Goal: Task Accomplishment & Management: Complete application form

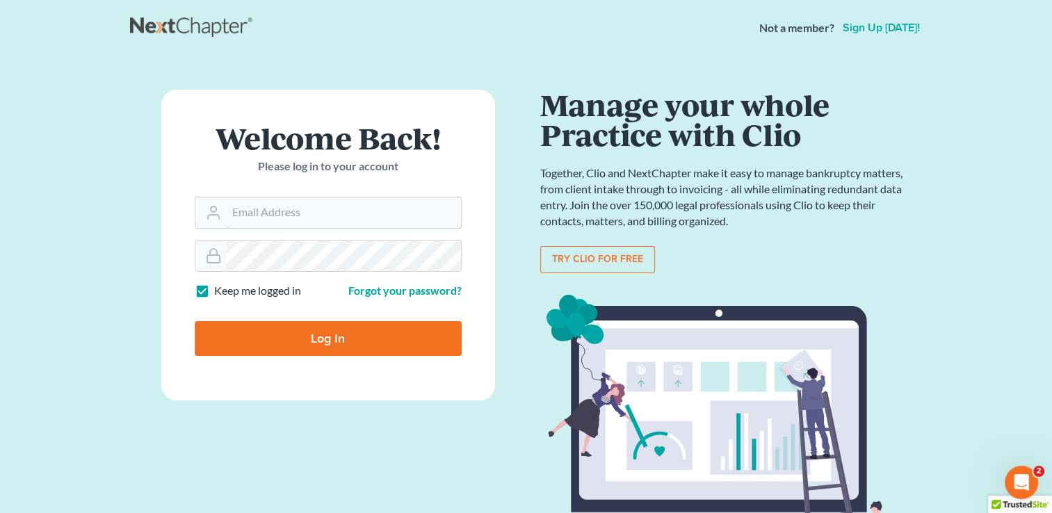
type input "[PERSON_NAME][EMAIL_ADDRESS][DOMAIN_NAME]"
click at [325, 348] on input "Log In" at bounding box center [328, 338] width 267 height 35
type input "Thinking..."
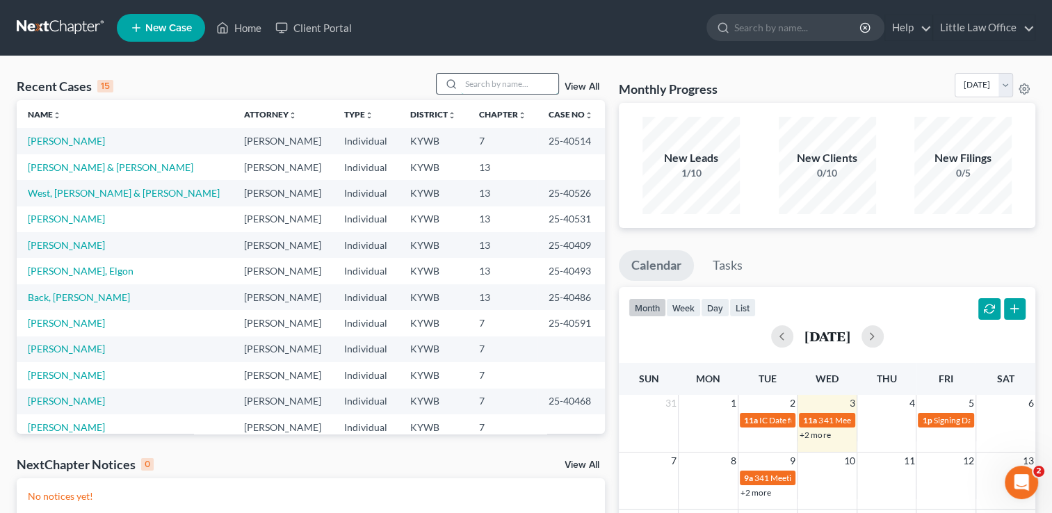
click at [473, 80] on input "search" at bounding box center [509, 84] width 97 height 20
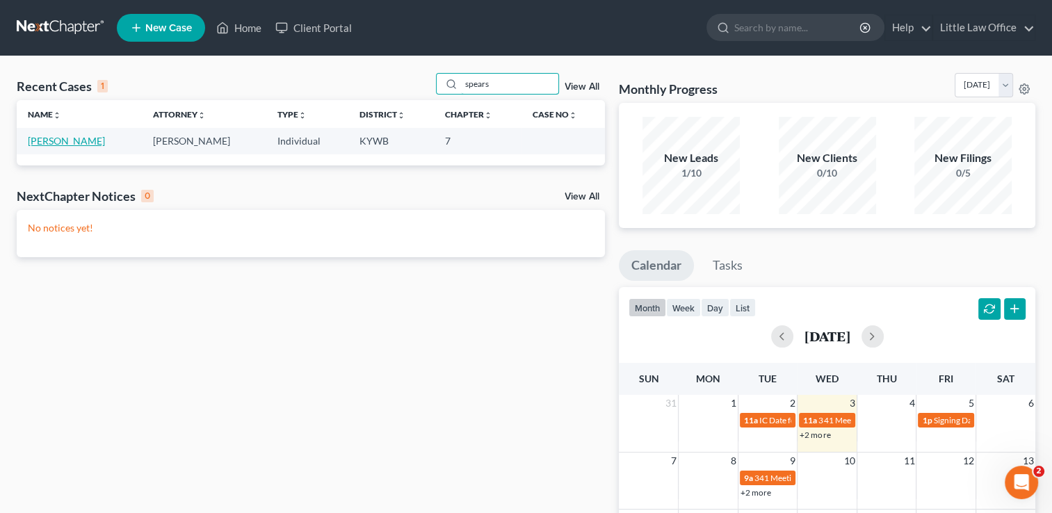
type input "spears"
click at [73, 144] on link "Spears, Belinda" at bounding box center [66, 141] width 77 height 12
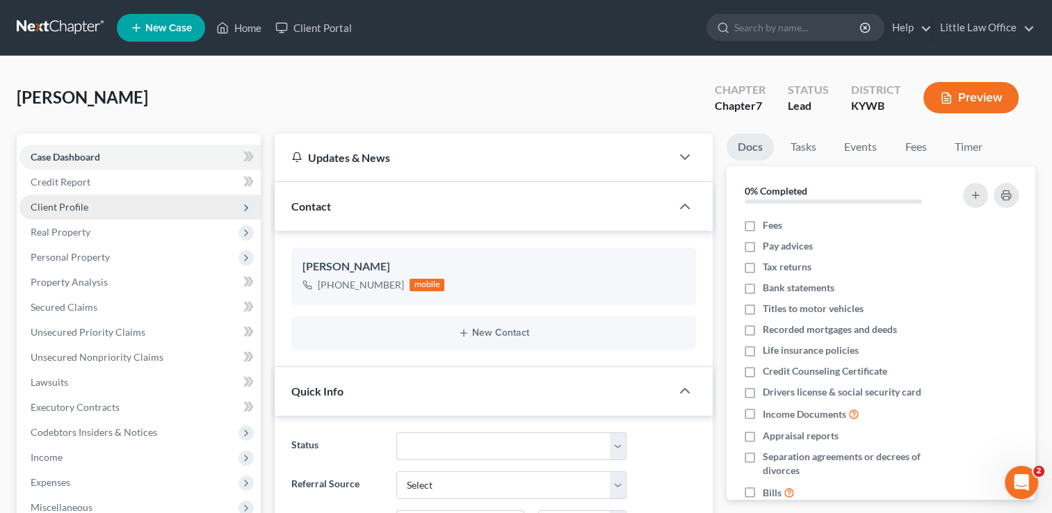
click at [75, 204] on span "Client Profile" at bounding box center [60, 207] width 58 height 12
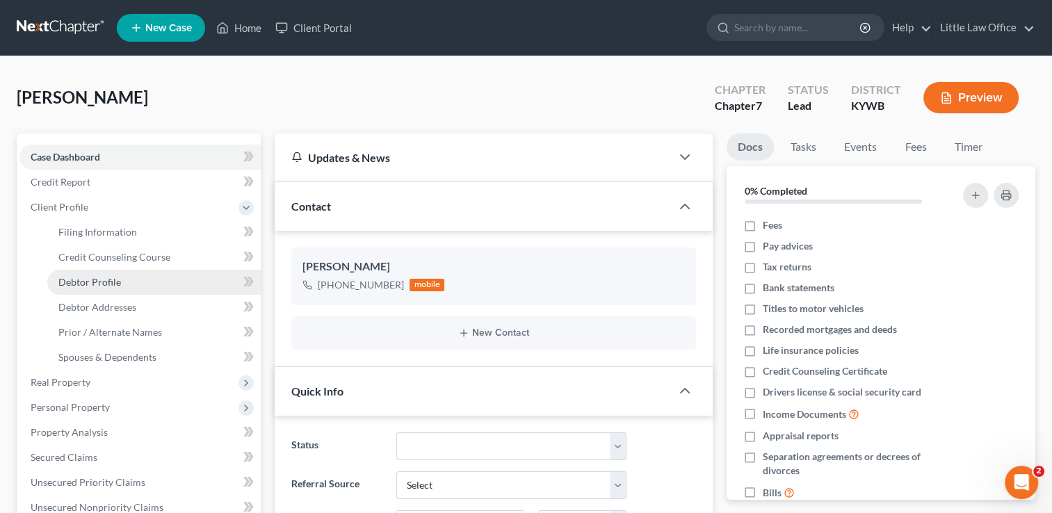
click at [100, 278] on span "Debtor Profile" at bounding box center [89, 282] width 63 height 12
select select "0"
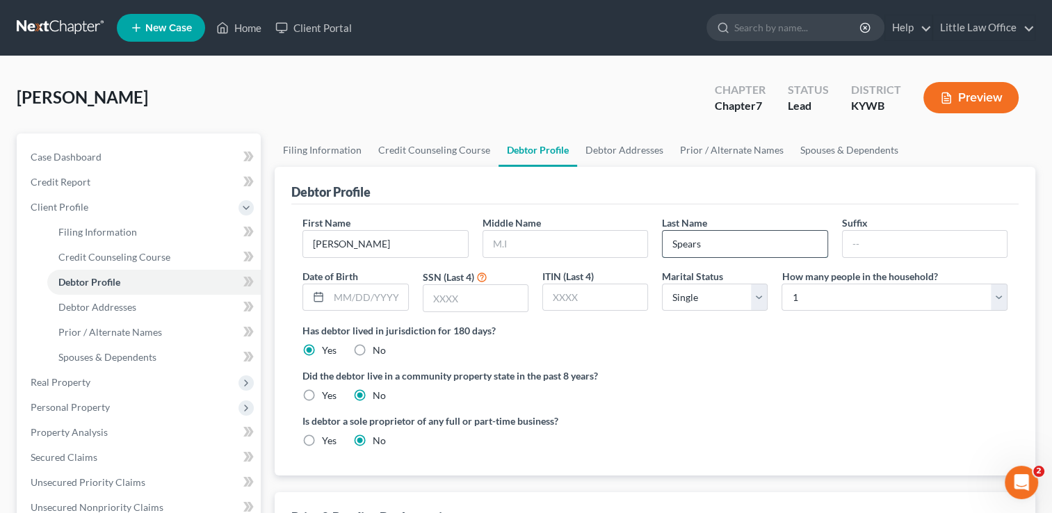
click at [714, 254] on input "Spears" at bounding box center [745, 244] width 164 height 26
click at [714, 254] on input "Spea" at bounding box center [745, 244] width 164 height 26
type input "Spe"
click at [714, 254] on input "Spe" at bounding box center [745, 244] width 164 height 26
type input "e"
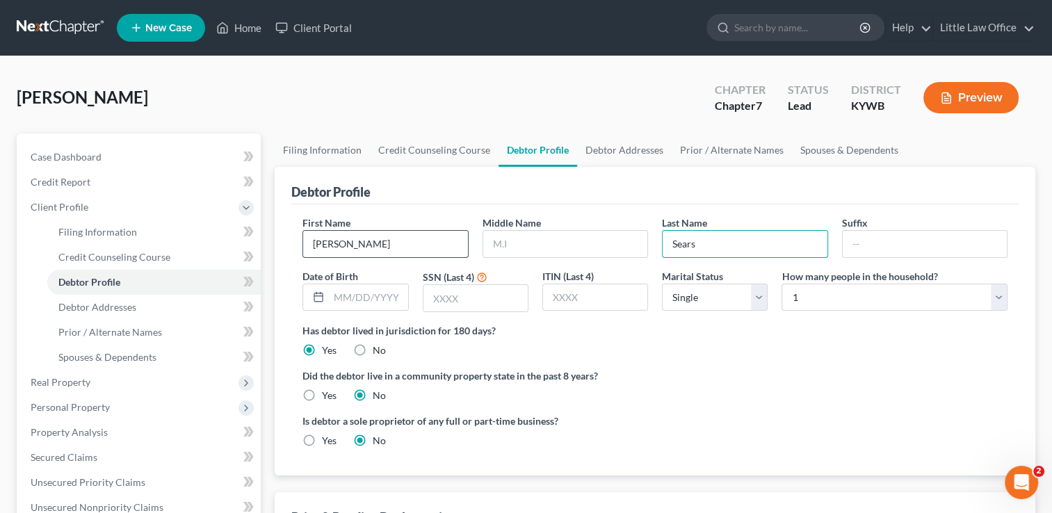
type input "Sears"
click at [353, 249] on input "Belinda" at bounding box center [385, 244] width 164 height 26
type input "B"
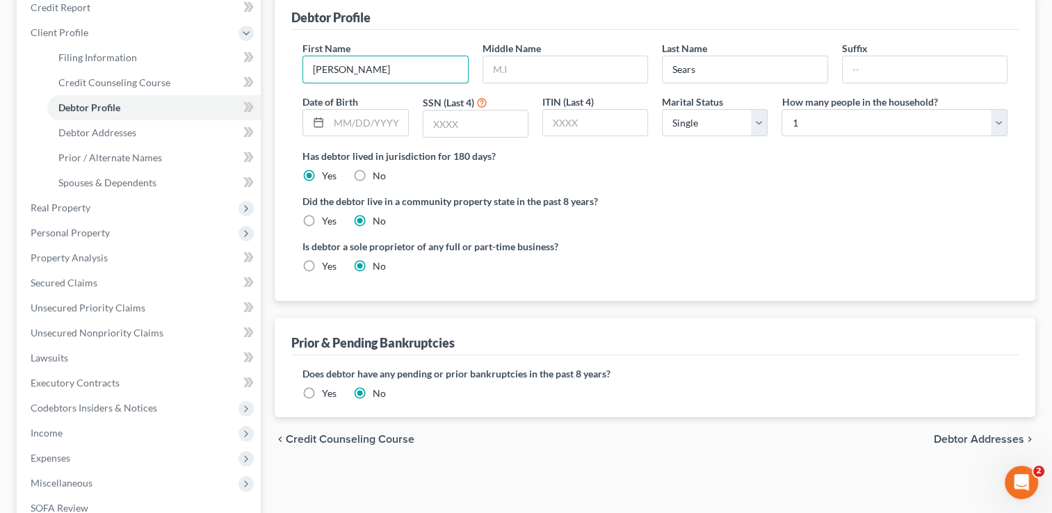
scroll to position [207, 0]
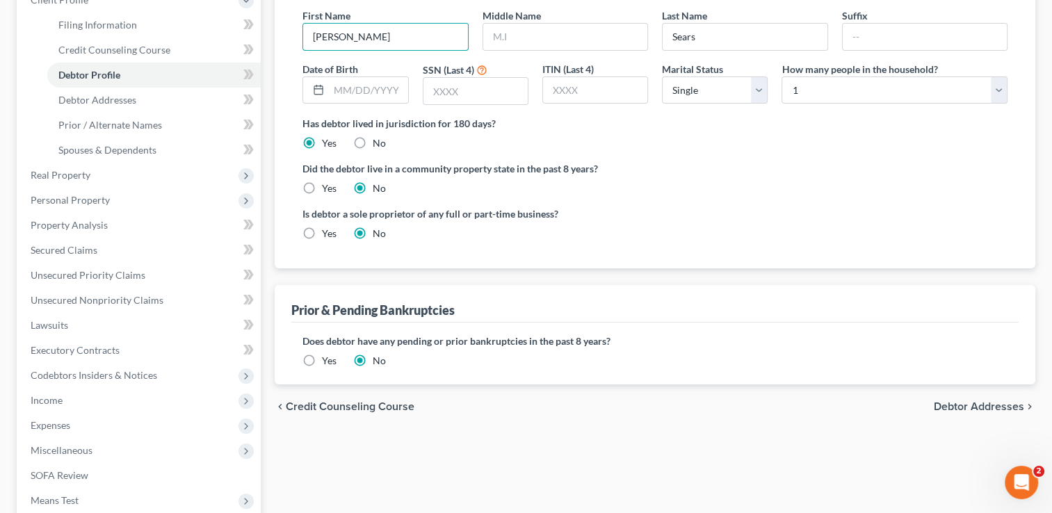
type input "[PERSON_NAME]"
click at [996, 410] on span "Debtor Addresses" at bounding box center [979, 406] width 90 height 11
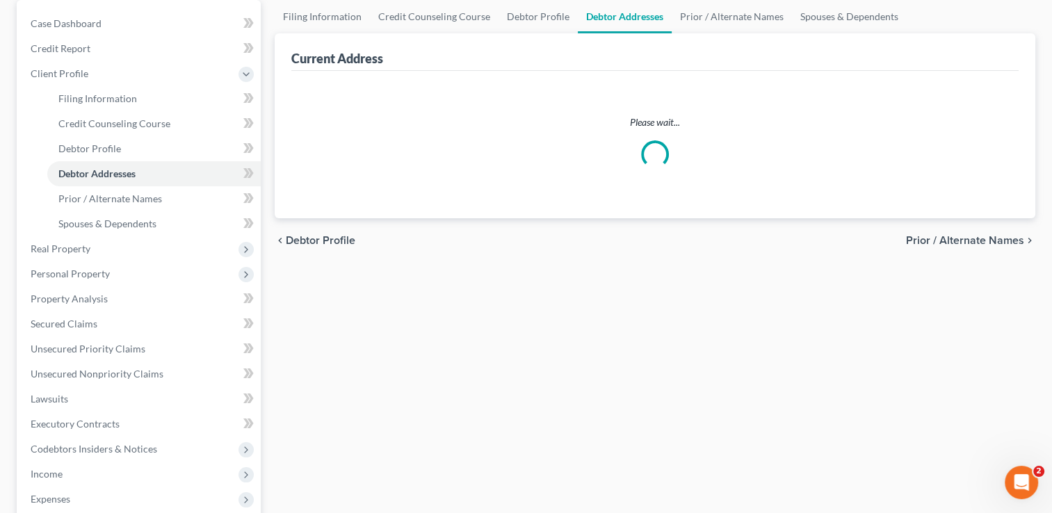
scroll to position [21, 0]
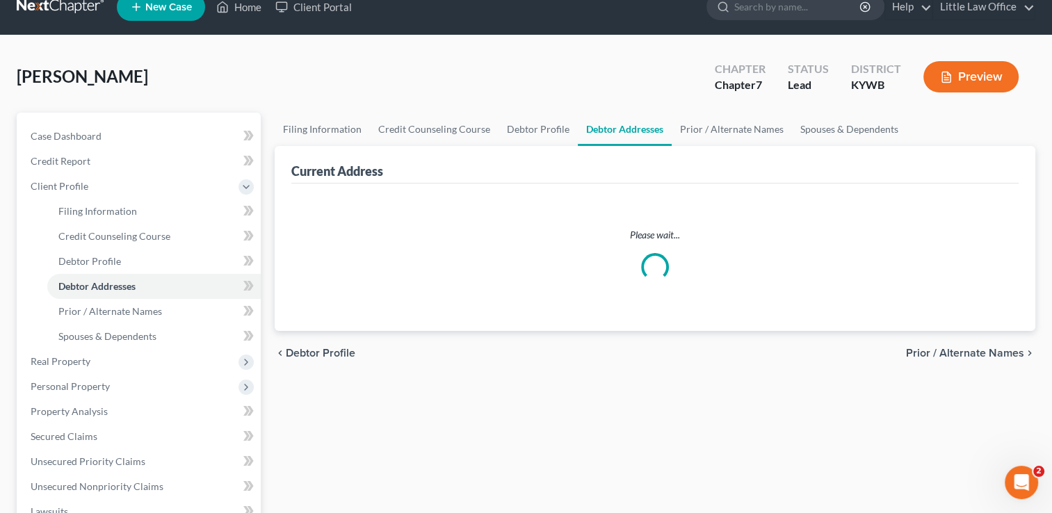
select select "0"
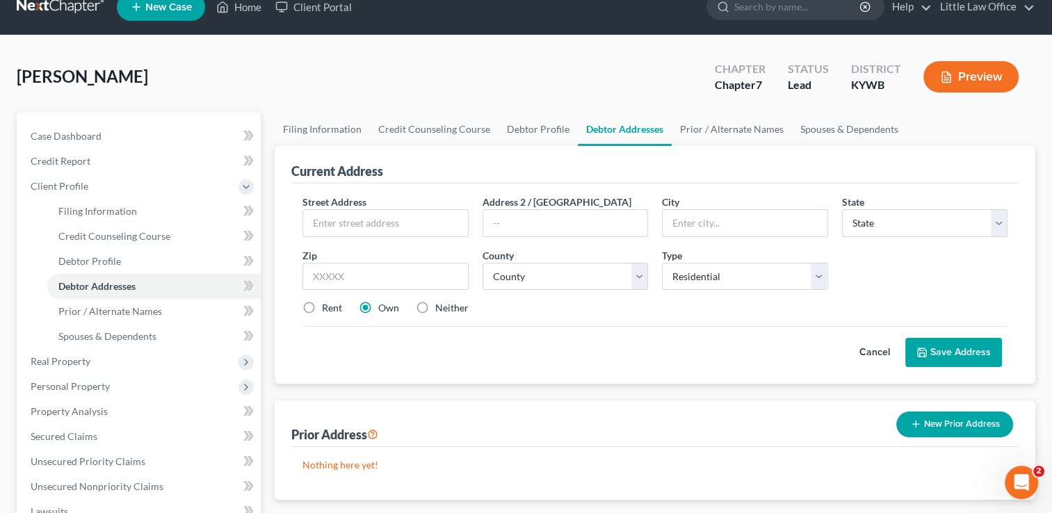
scroll to position [0, 0]
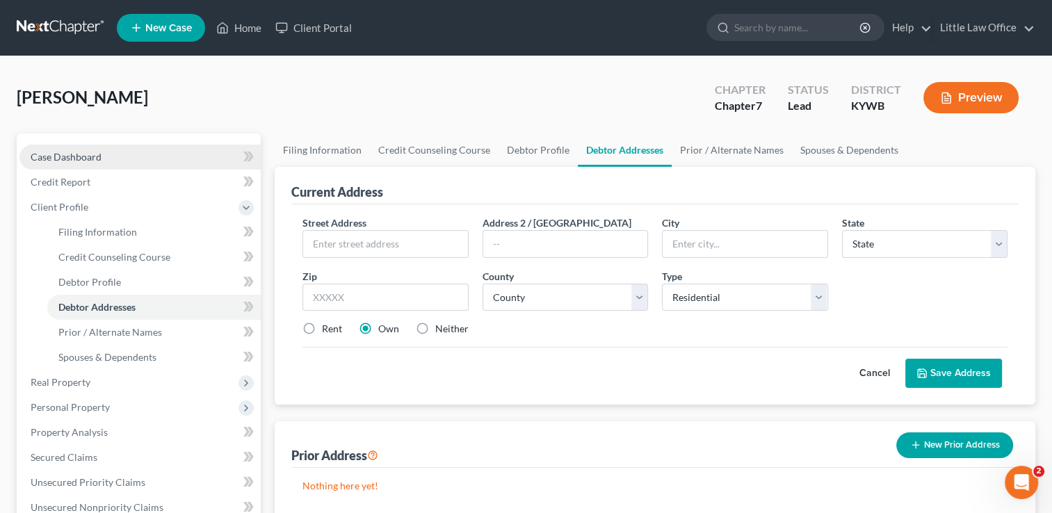
click at [100, 162] on span "Case Dashboard" at bounding box center [66, 157] width 71 height 12
select select "10"
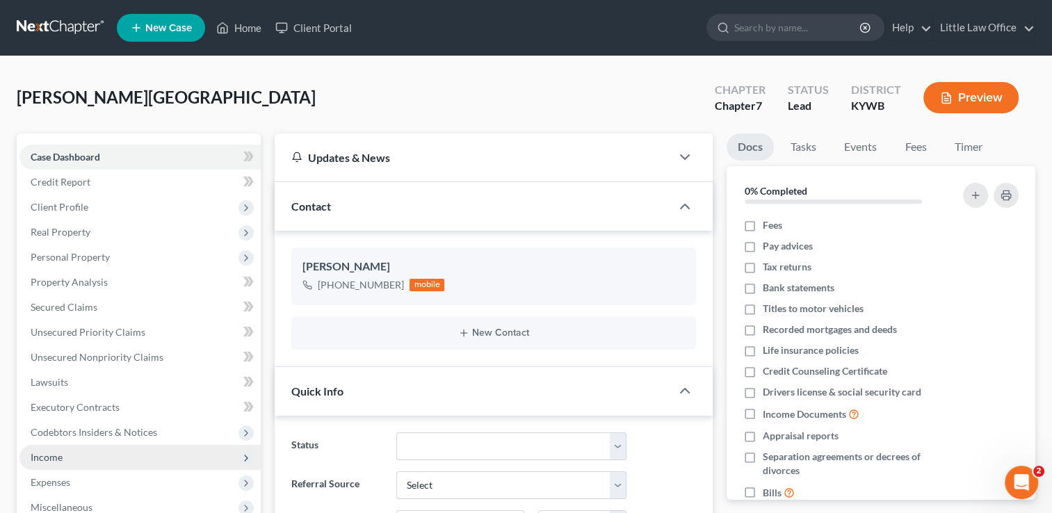
click at [141, 465] on span "Income" at bounding box center [139, 457] width 241 height 25
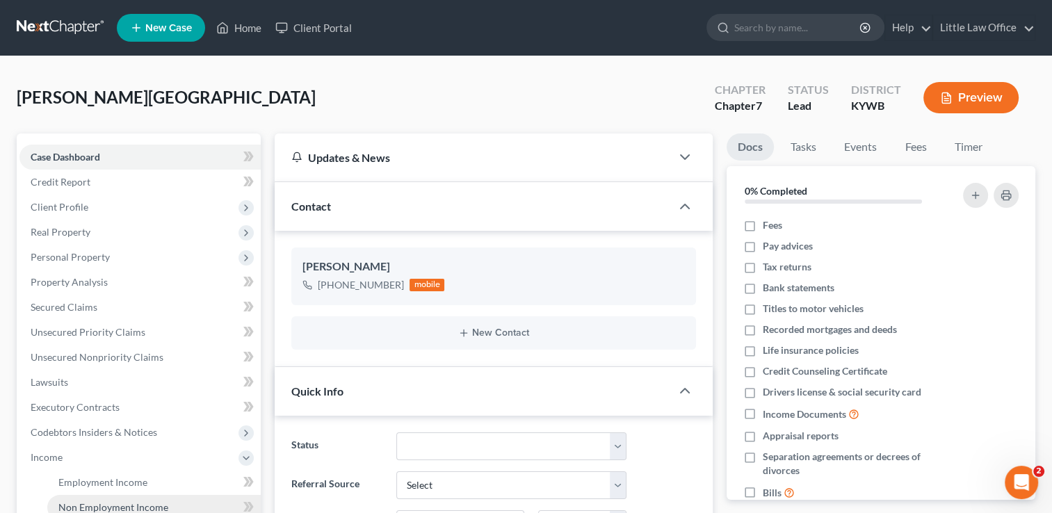
click at [145, 499] on link "Non Employment Income" at bounding box center [154, 507] width 214 height 25
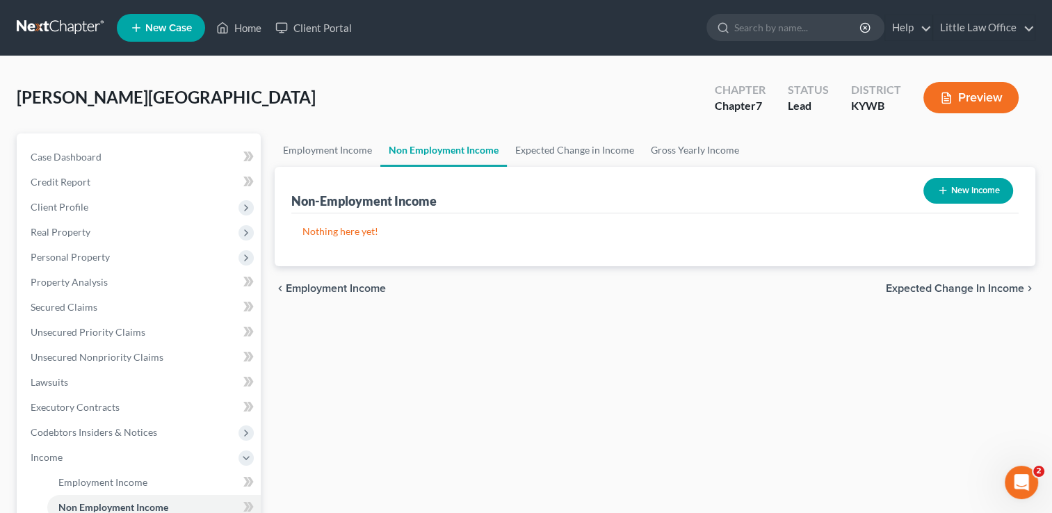
click at [986, 188] on button "New Income" at bounding box center [969, 191] width 90 height 26
select select "0"
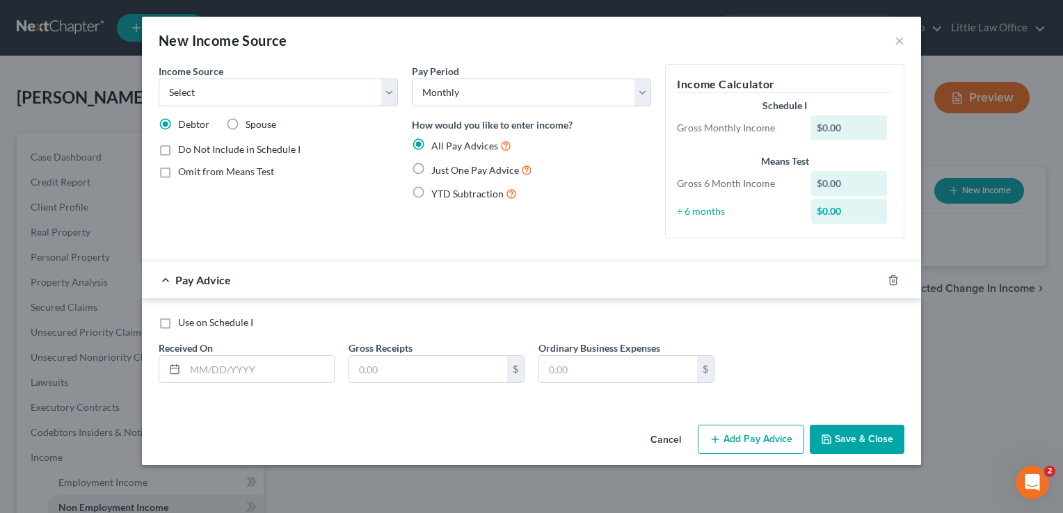
click at [463, 168] on span "Just One Pay Advice" at bounding box center [475, 170] width 88 height 12
click at [446, 168] on input "Just One Pay Advice" at bounding box center [441, 166] width 9 height 9
radio input "true"
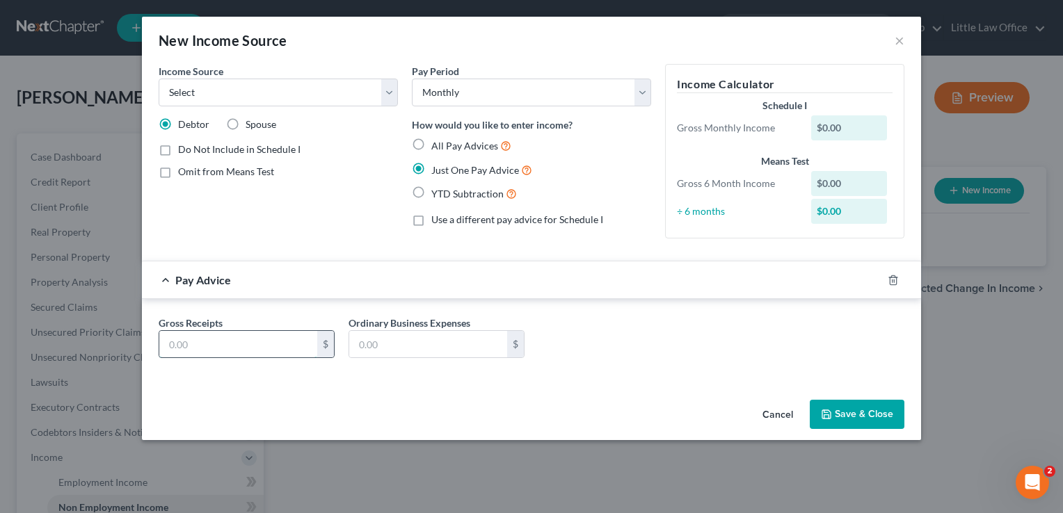
click at [195, 346] on input "text" at bounding box center [238, 344] width 158 height 26
type input "2,400"
click at [216, 95] on select "Select Unemployment Disability (from employer) Pension Retirement Social Securi…" at bounding box center [278, 93] width 239 height 28
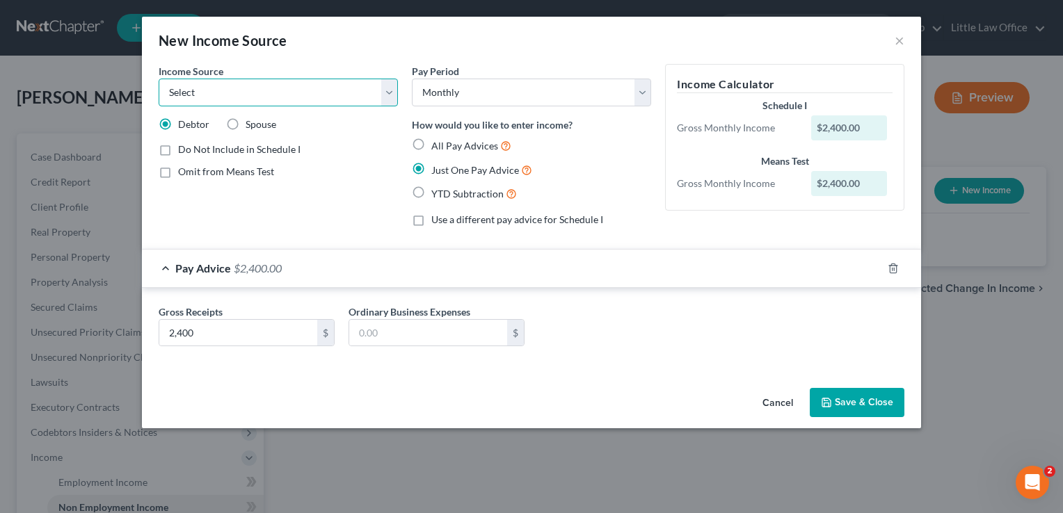
select select "4"
click at [159, 79] on select "Select Unemployment Disability (from employer) Pension Retirement Social Securi…" at bounding box center [278, 93] width 239 height 28
click at [176, 188] on div "Income Source * Select Unemployment Disability (from employer) Pension Retireme…" at bounding box center [278, 151] width 253 height 174
click at [178, 193] on label "Show on Means Test for informational purposes only" at bounding box center [288, 205] width 220 height 30
click at [184, 193] on input "Show on Means Test for informational purposes only" at bounding box center [188, 194] width 9 height 9
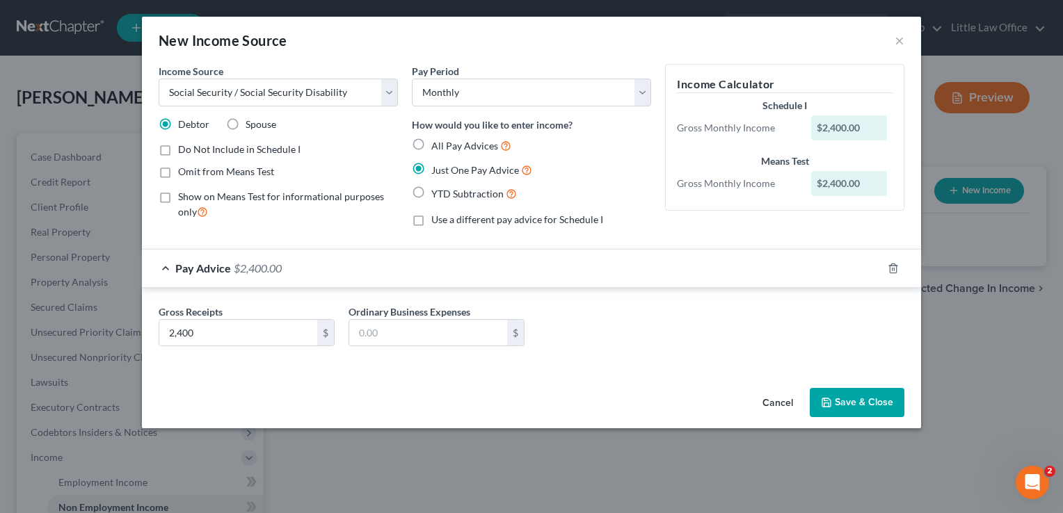
checkbox input "true"
click at [865, 410] on button "Save & Close" at bounding box center [857, 402] width 95 height 29
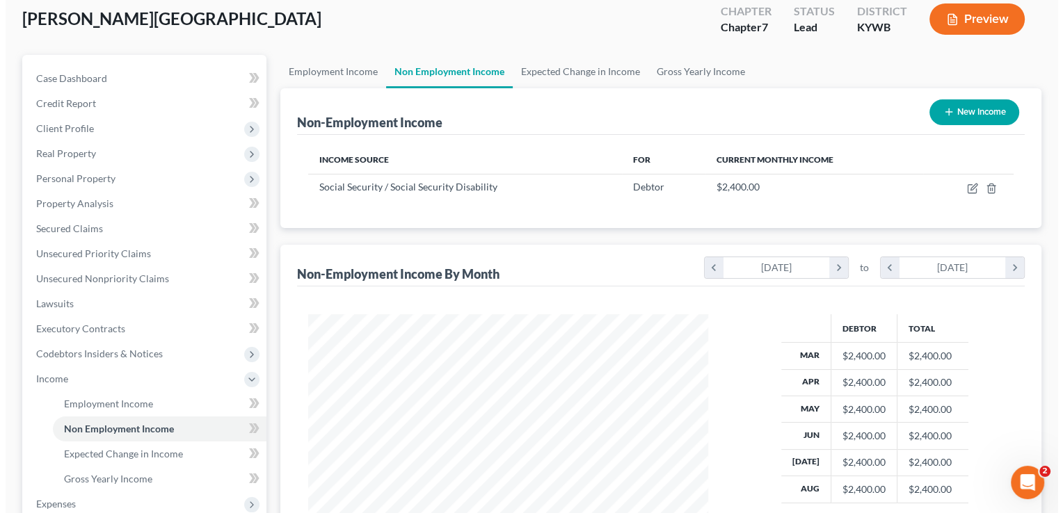
scroll to position [78, 0]
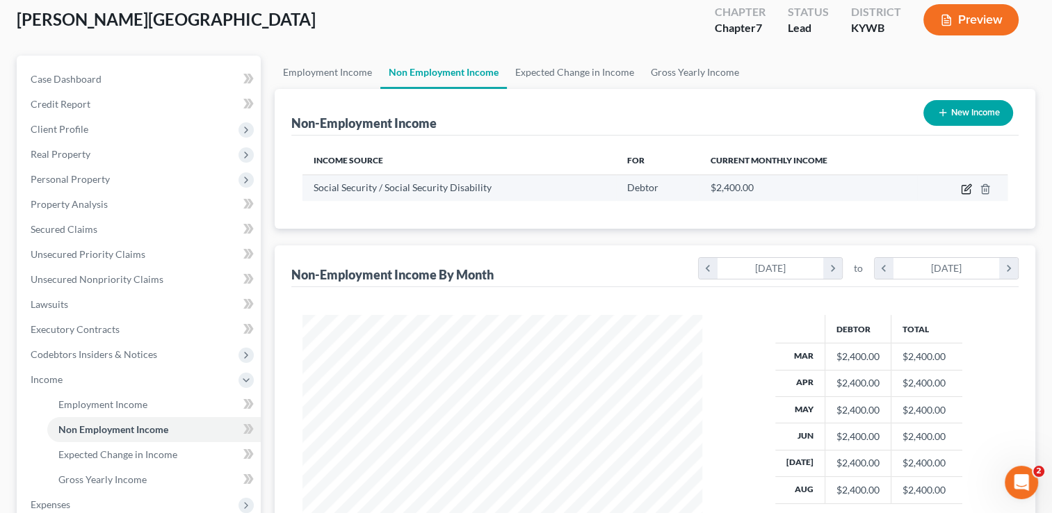
click at [964, 188] on icon "button" at bounding box center [966, 189] width 11 height 11
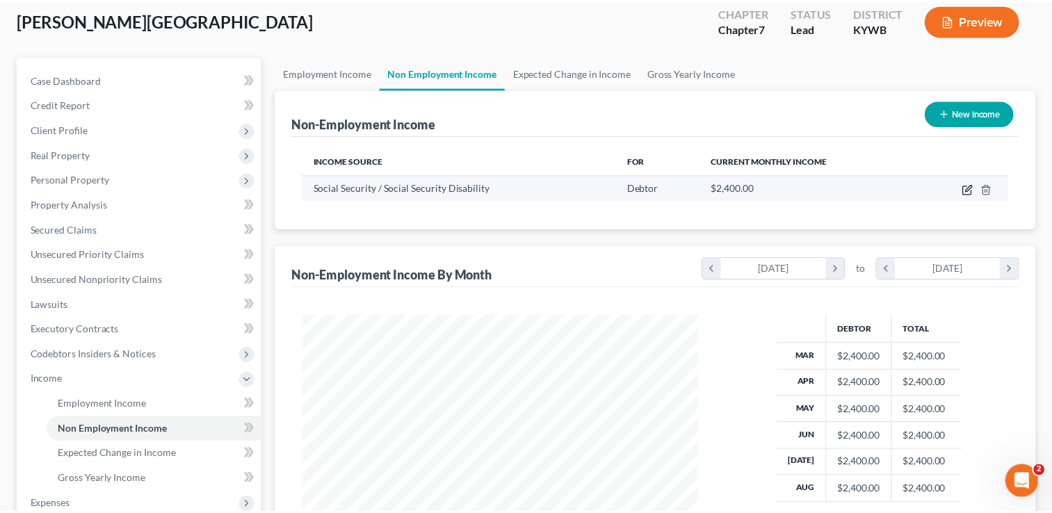
scroll to position [248, 431]
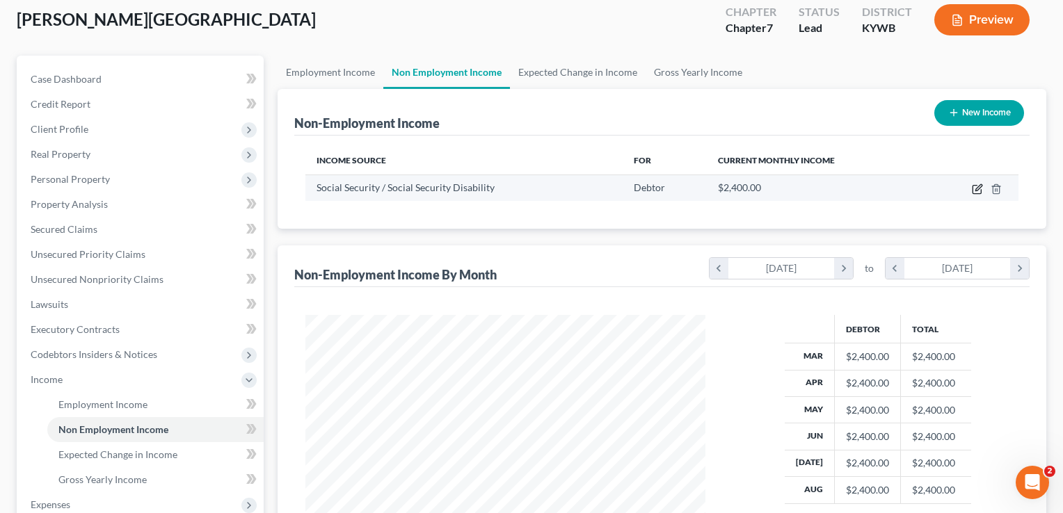
select select "4"
select select "0"
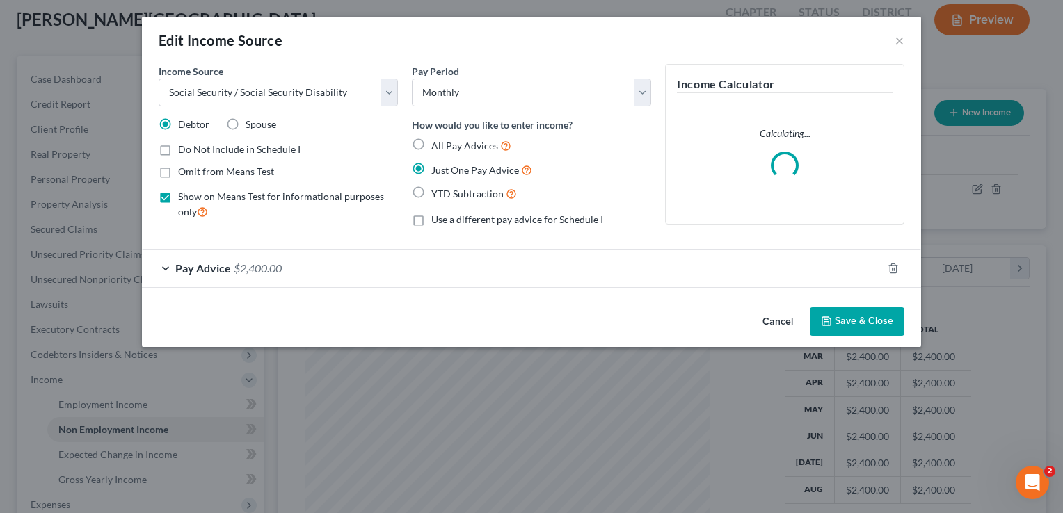
click at [371, 272] on div "Pay Advice $2,400.00" at bounding box center [512, 268] width 740 height 37
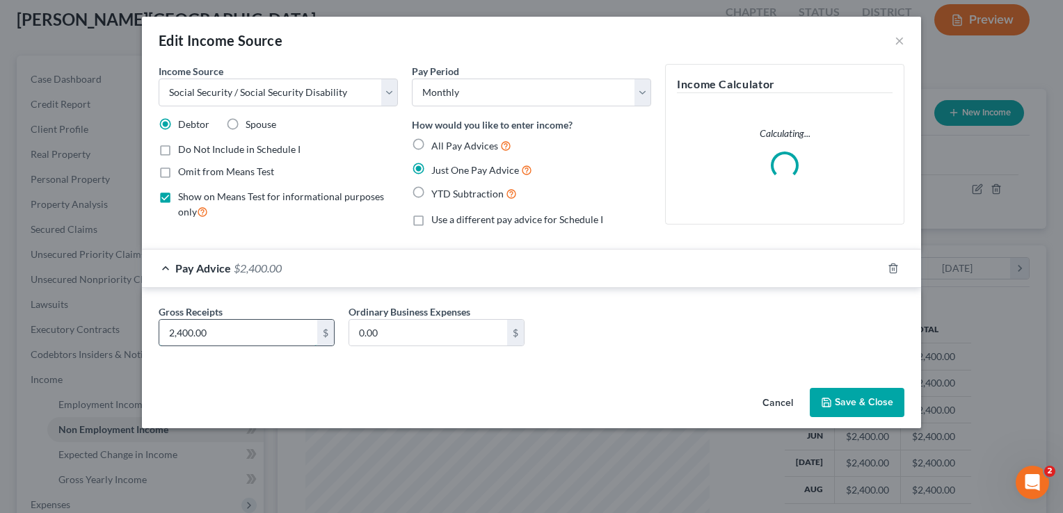
click at [251, 338] on input "2,400.00" at bounding box center [238, 333] width 158 height 26
type input "2,251"
click at [849, 402] on button "Save & Close" at bounding box center [857, 402] width 95 height 29
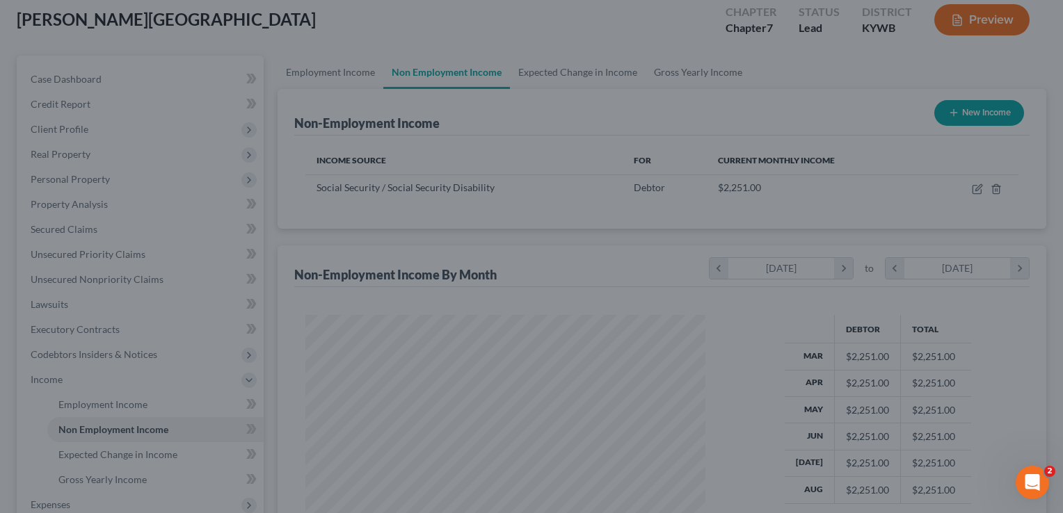
scroll to position [695294, 695114]
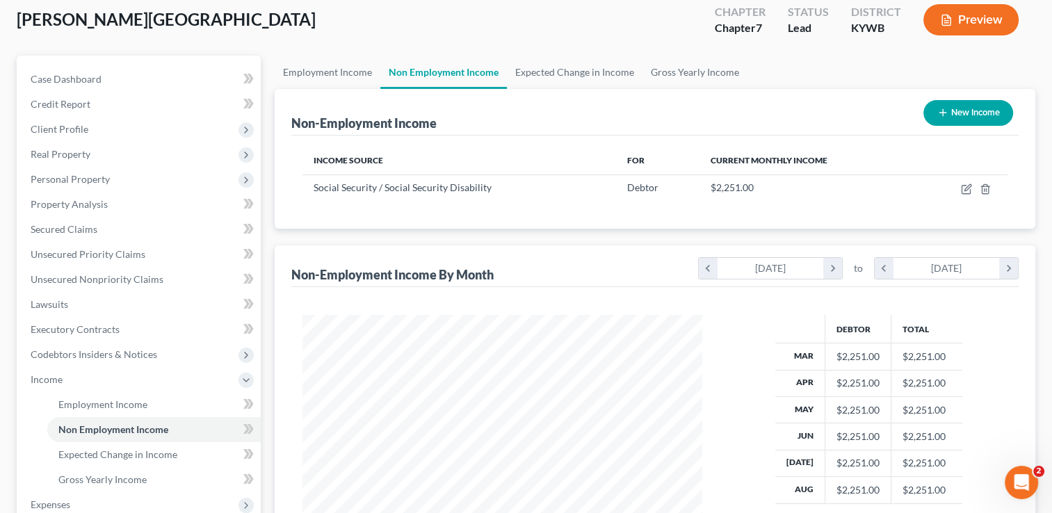
click at [985, 112] on button "New Income" at bounding box center [969, 113] width 90 height 26
select select "0"
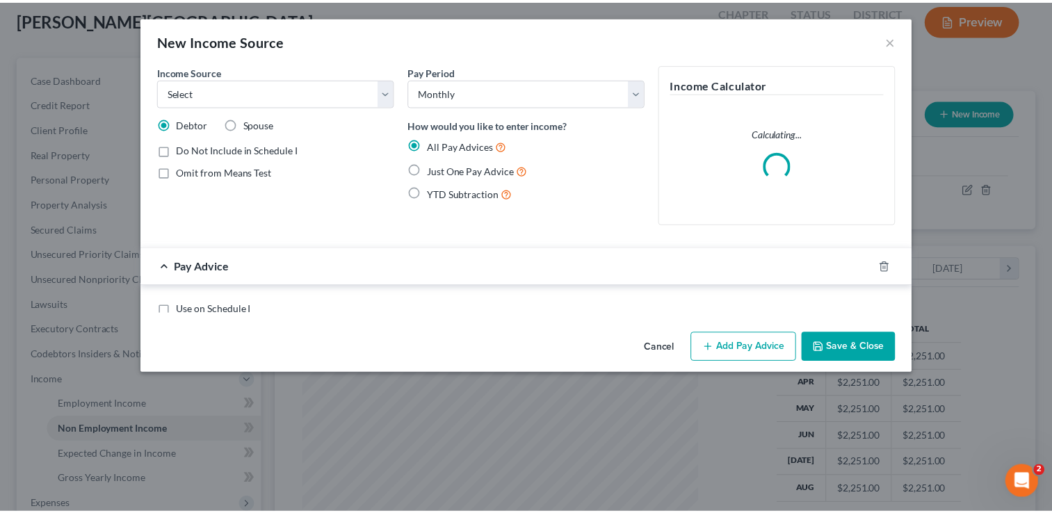
scroll to position [248, 431]
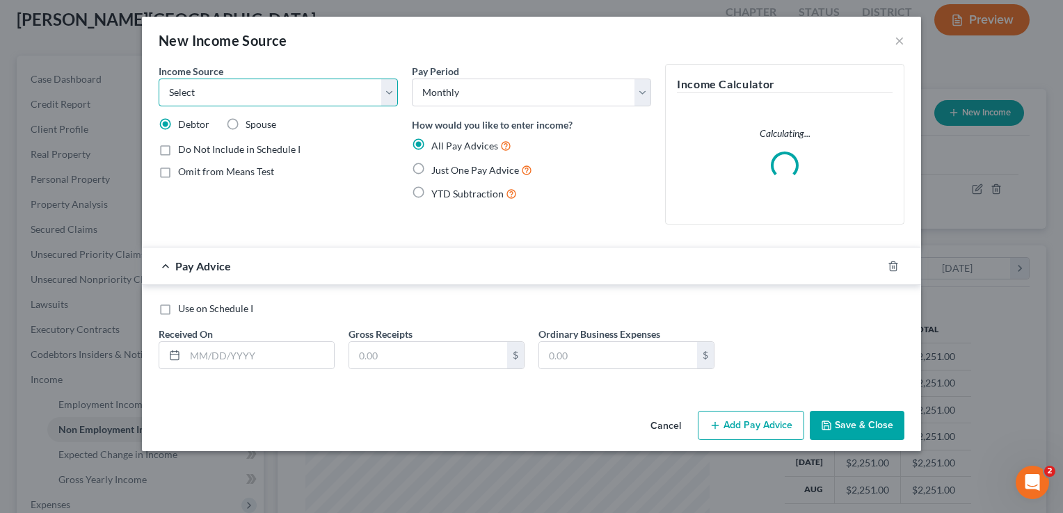
click at [377, 86] on select "Select Unemployment Disability (from employer) Pension Retirement Social Securi…" at bounding box center [278, 93] width 239 height 28
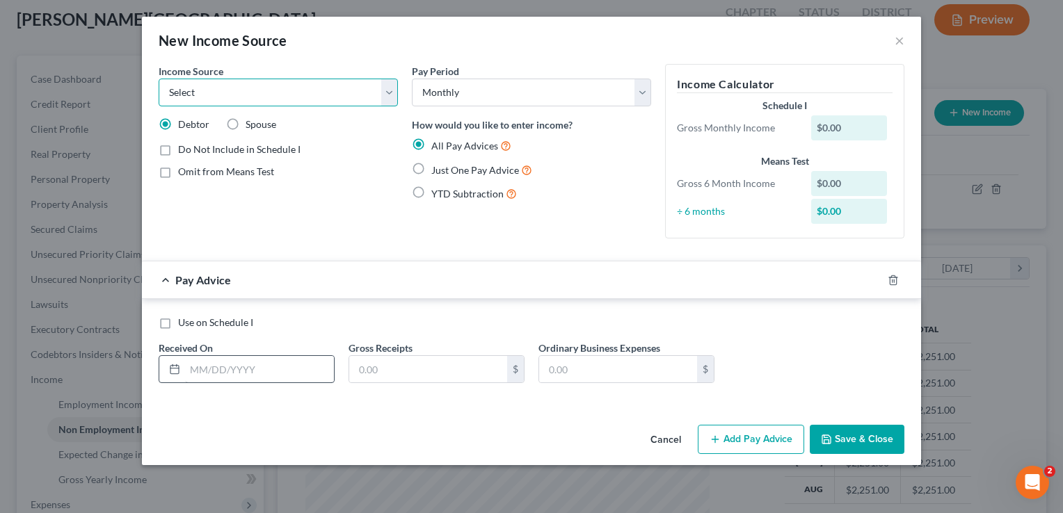
select select "13"
click at [159, 79] on select "Select Unemployment Disability (from employer) Pension Retirement Social Securi…" at bounding box center [278, 93] width 239 height 28
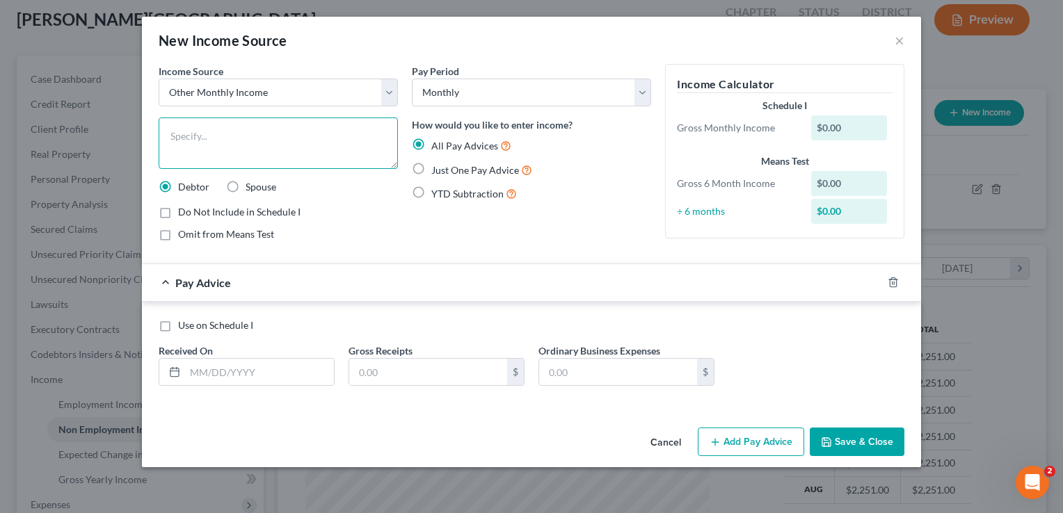
click at [248, 145] on textarea at bounding box center [278, 143] width 239 height 51
type textarea "UMWA"
click at [487, 174] on span "Just One Pay Advice" at bounding box center [475, 170] width 88 height 12
click at [446, 171] on input "Just One Pay Advice" at bounding box center [441, 166] width 9 height 9
radio input "true"
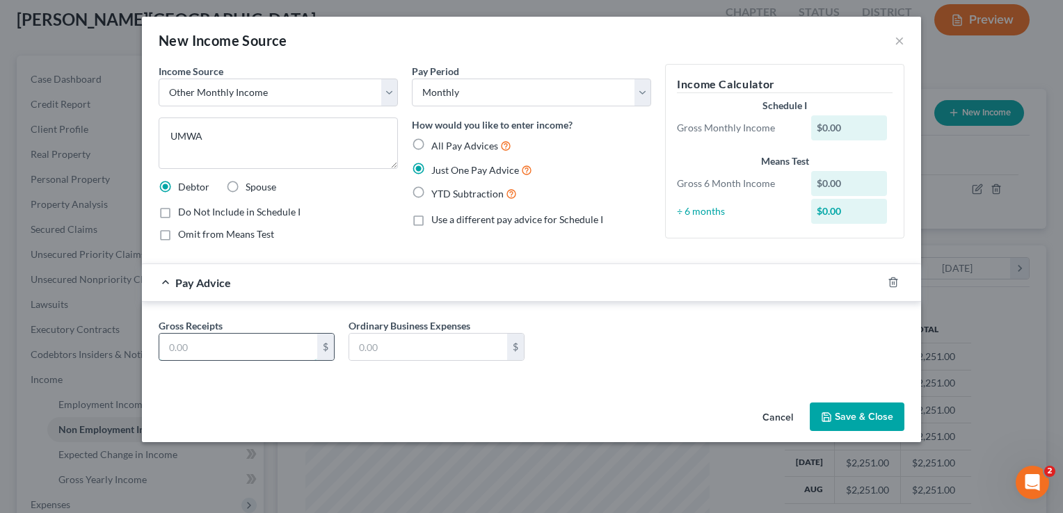
click at [240, 348] on input "text" at bounding box center [238, 347] width 158 height 26
type input "461.06"
click at [850, 416] on button "Save & Close" at bounding box center [857, 417] width 95 height 29
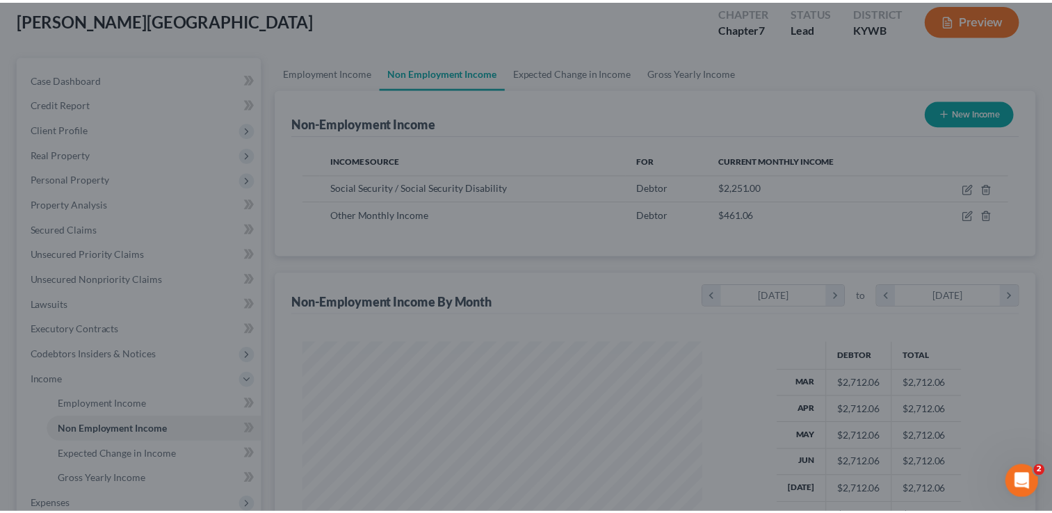
scroll to position [695294, 695114]
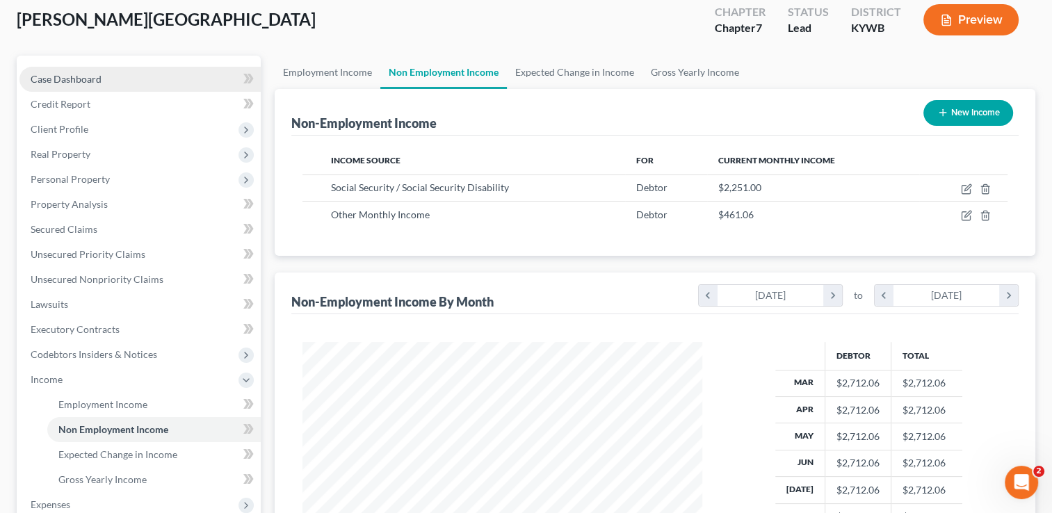
click at [95, 87] on link "Case Dashboard" at bounding box center [139, 79] width 241 height 25
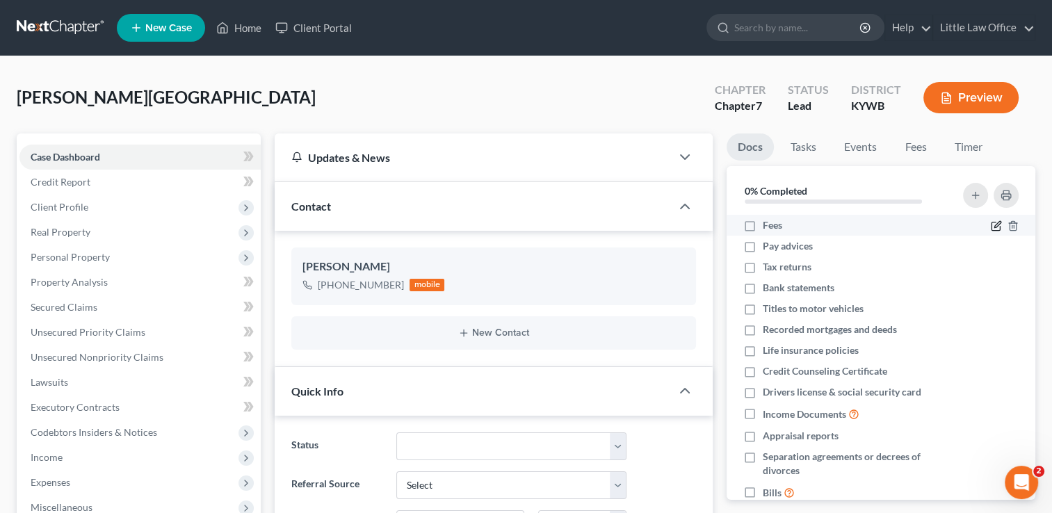
click at [991, 224] on icon "button" at bounding box center [996, 225] width 11 height 11
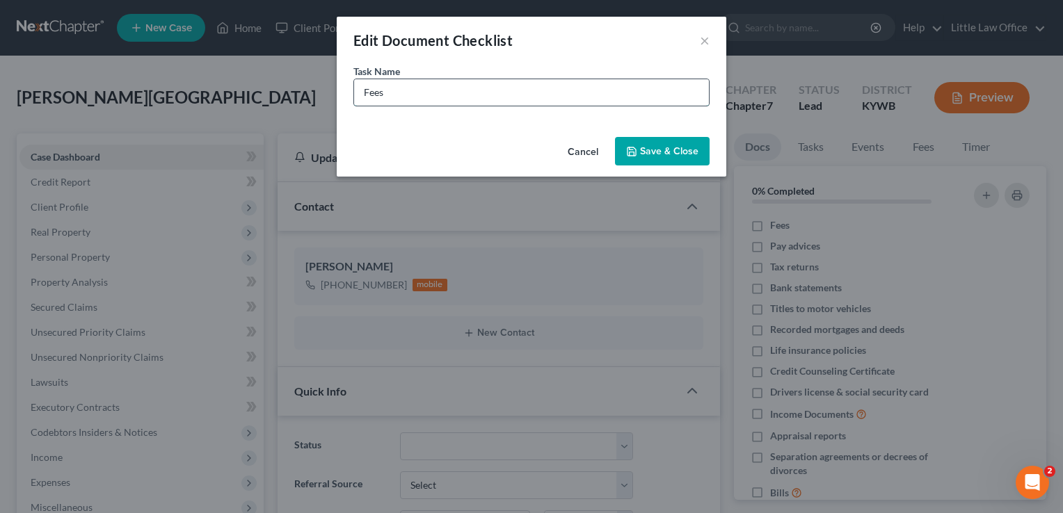
click at [414, 97] on input "Fees" at bounding box center [531, 92] width 355 height 26
type input "Fees - $1900"
click at [672, 143] on button "Save & Close" at bounding box center [662, 151] width 95 height 29
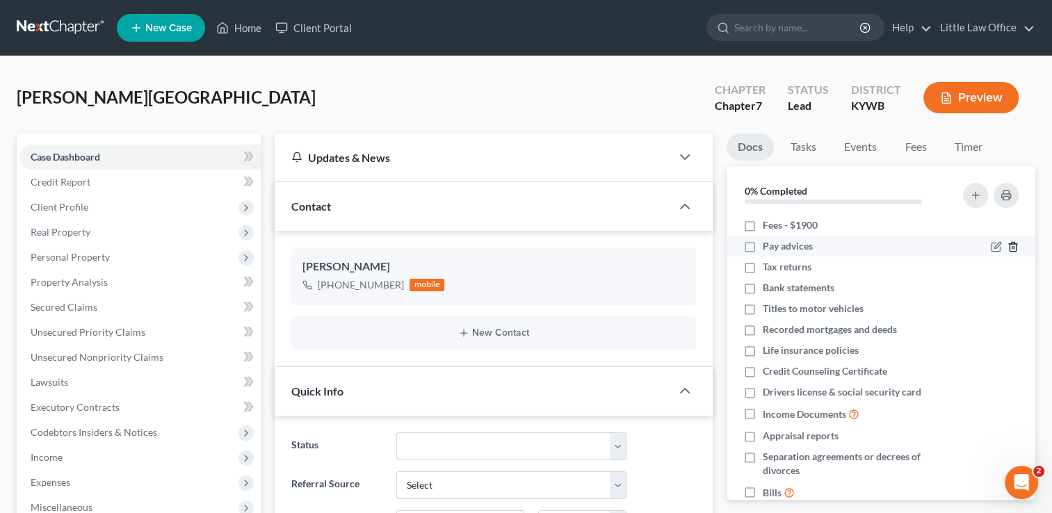
click at [1010, 249] on icon "button" at bounding box center [1013, 247] width 6 height 9
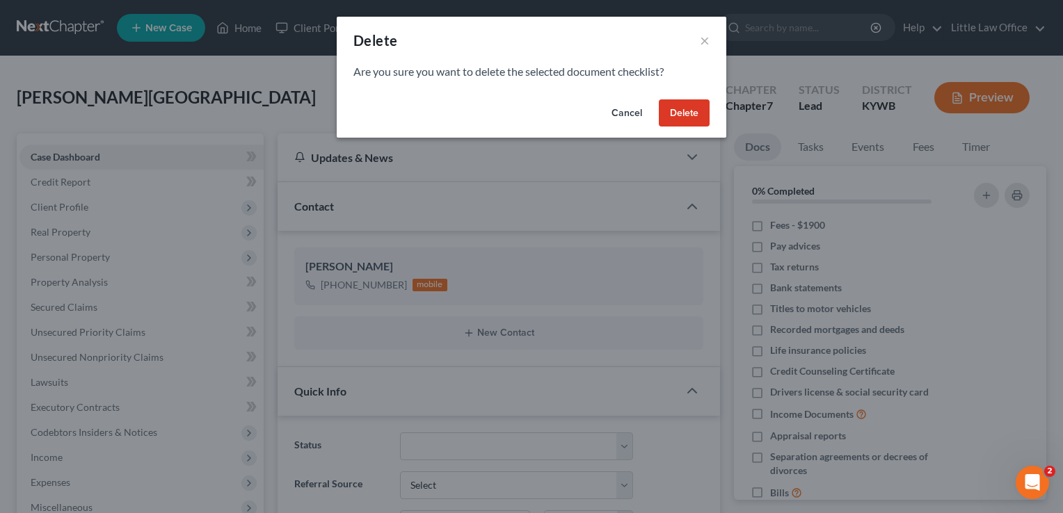
click at [685, 112] on button "Delete" at bounding box center [684, 113] width 51 height 28
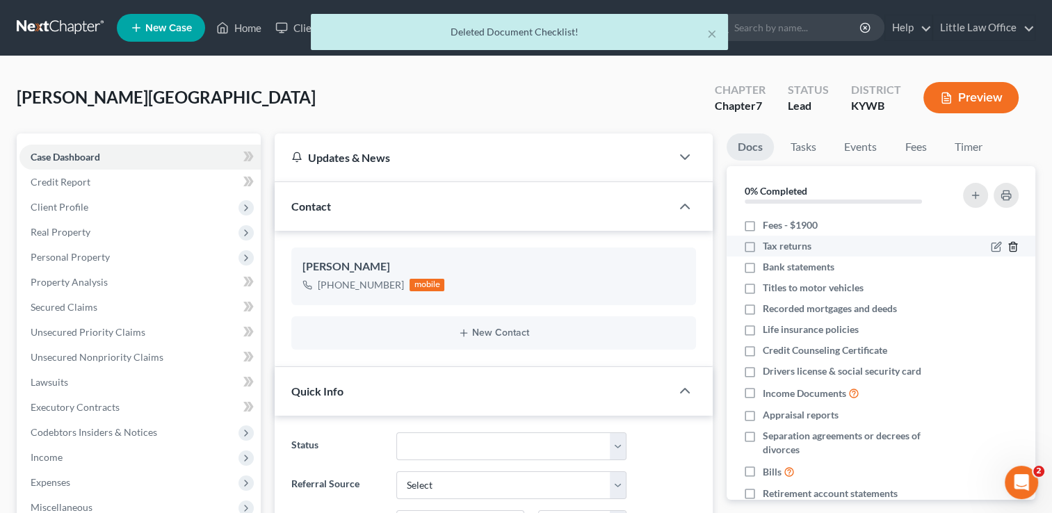
click at [1008, 245] on icon "button" at bounding box center [1013, 246] width 11 height 11
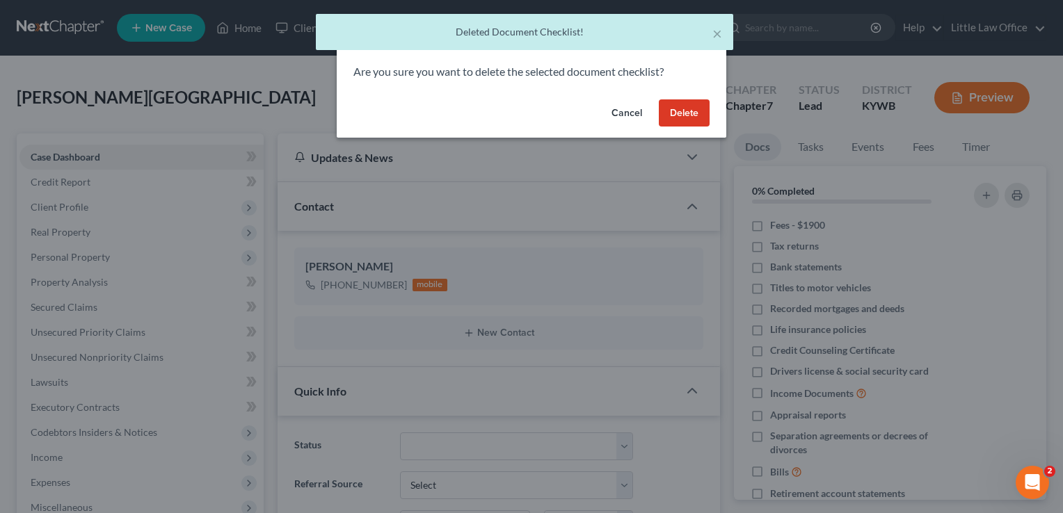
click at [698, 121] on button "Delete" at bounding box center [684, 113] width 51 height 28
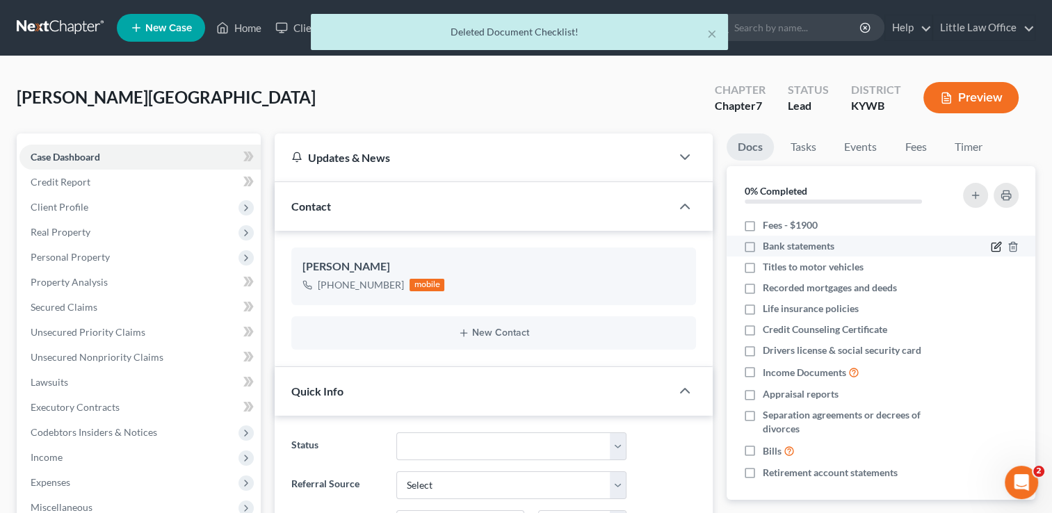
click at [995, 248] on icon "button" at bounding box center [998, 246] width 6 height 6
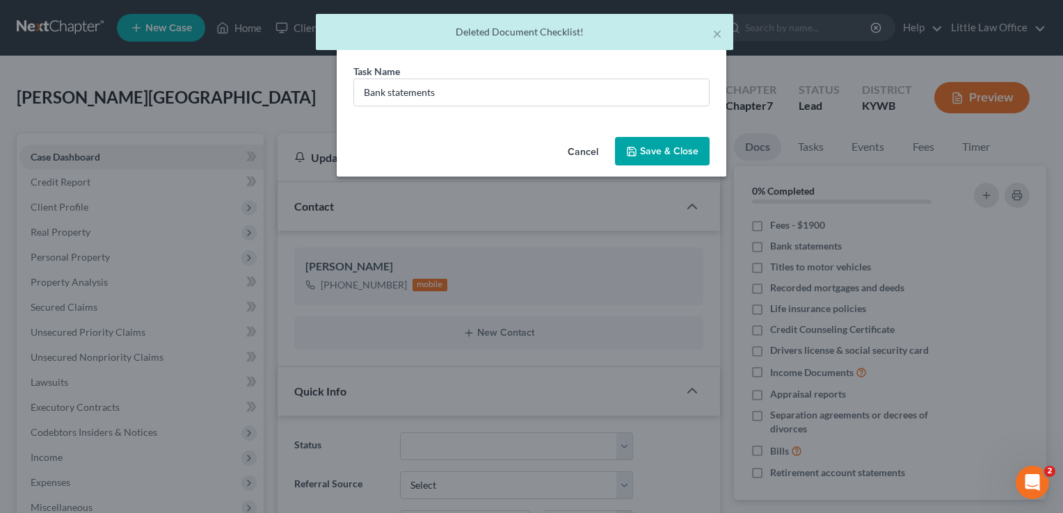
click at [559, 113] on div "Task Name * Bank statements" at bounding box center [532, 97] width 390 height 67
click at [556, 103] on input "Bank statements" at bounding box center [531, 92] width 355 height 26
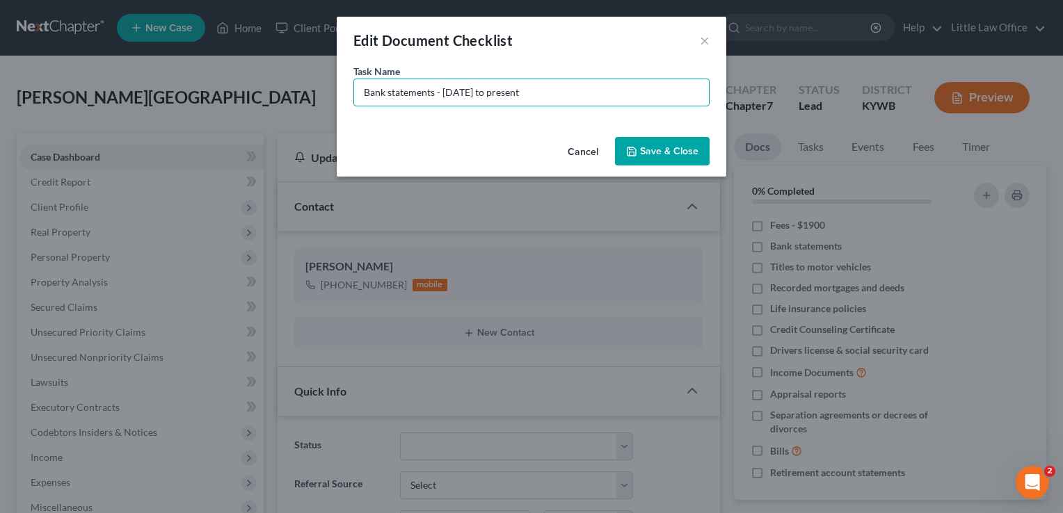
type input "Bank statements - [DATE] to present"
click at [672, 156] on button "Save & Close" at bounding box center [662, 151] width 95 height 29
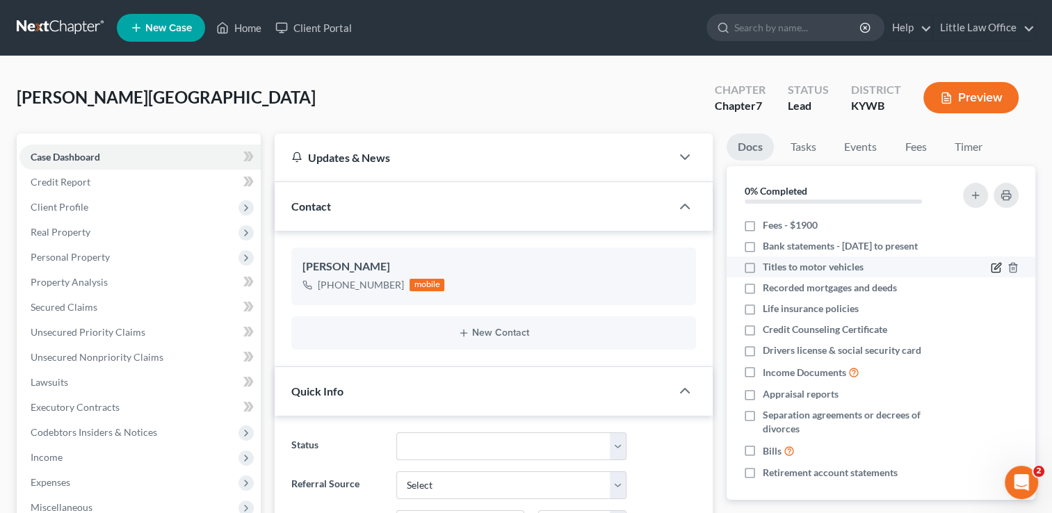
click at [995, 268] on icon "button" at bounding box center [998, 267] width 6 height 6
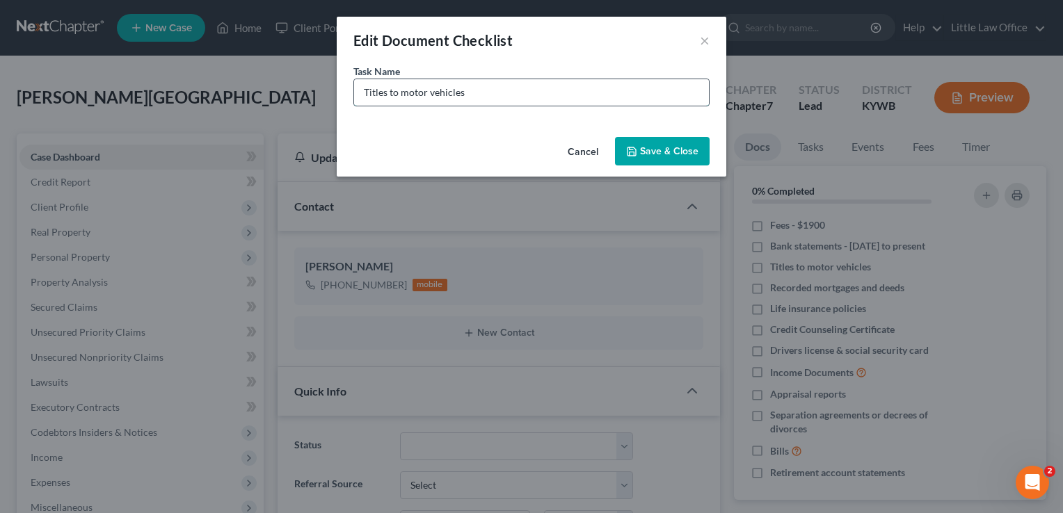
click at [501, 95] on input "Titles to motor vehicles" at bounding box center [531, 92] width 355 height 26
type input "Titles to motor vehicle and trailer"
click at [637, 155] on icon "button" at bounding box center [631, 151] width 11 height 11
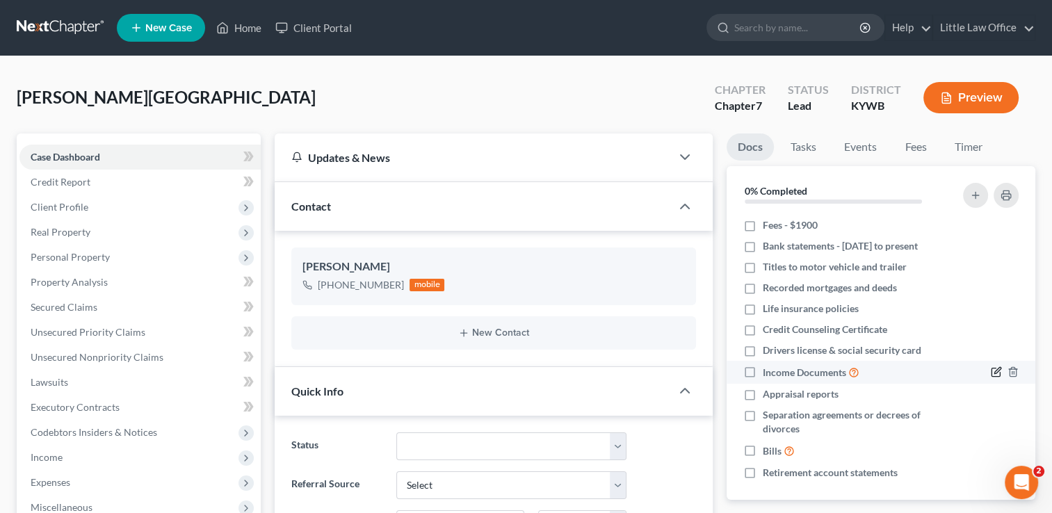
click at [991, 371] on icon "button" at bounding box center [996, 372] width 11 height 11
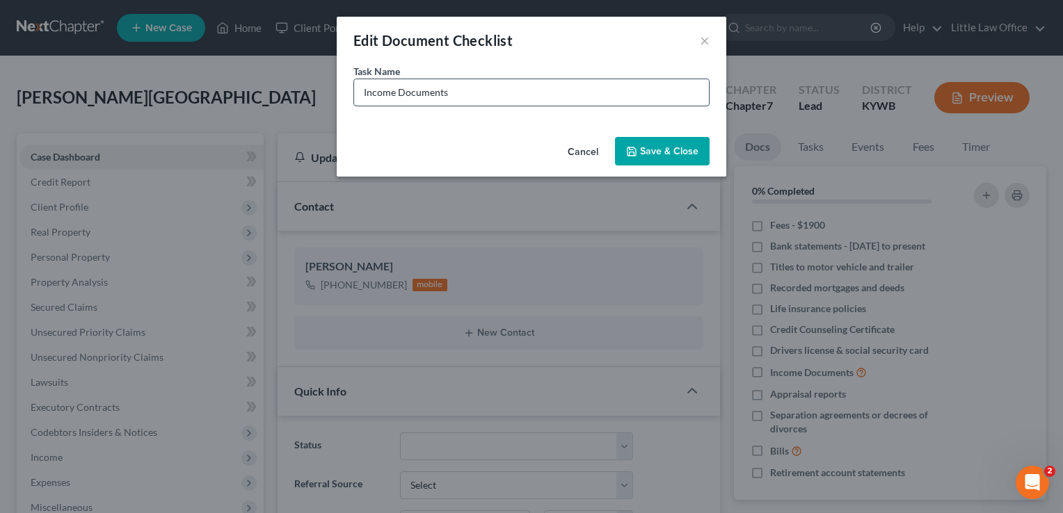
click at [563, 102] on input "Income Documents" at bounding box center [531, 92] width 355 height 26
type input "Income Documents - Proof of Social Security & UMWA income"
click at [641, 166] on div "Cancel Save & Close" at bounding box center [532, 154] width 390 height 46
click at [661, 166] on div "Cancel Save & Close" at bounding box center [532, 154] width 390 height 46
click at [660, 154] on button "Save & Close" at bounding box center [662, 151] width 95 height 29
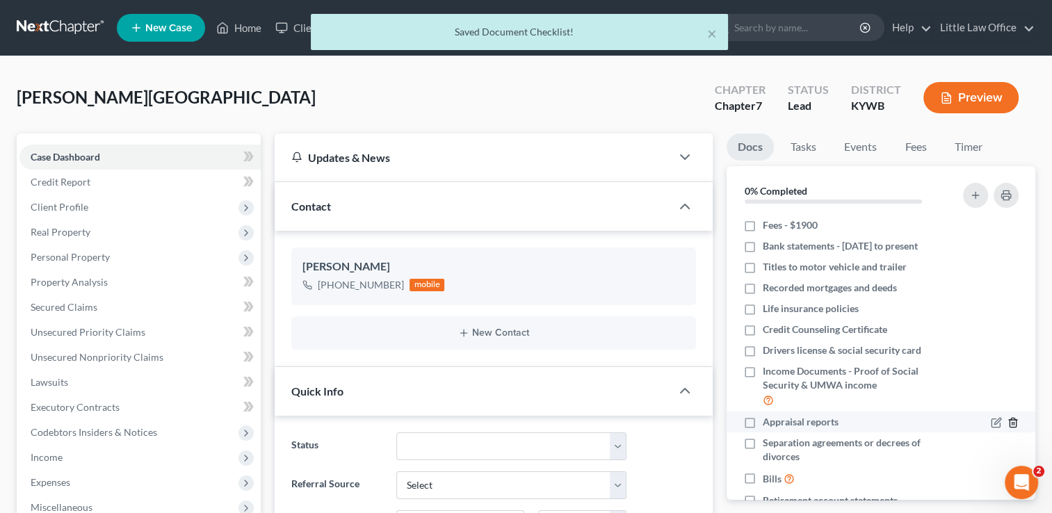
click at [1008, 423] on icon "button" at bounding box center [1013, 422] width 11 height 11
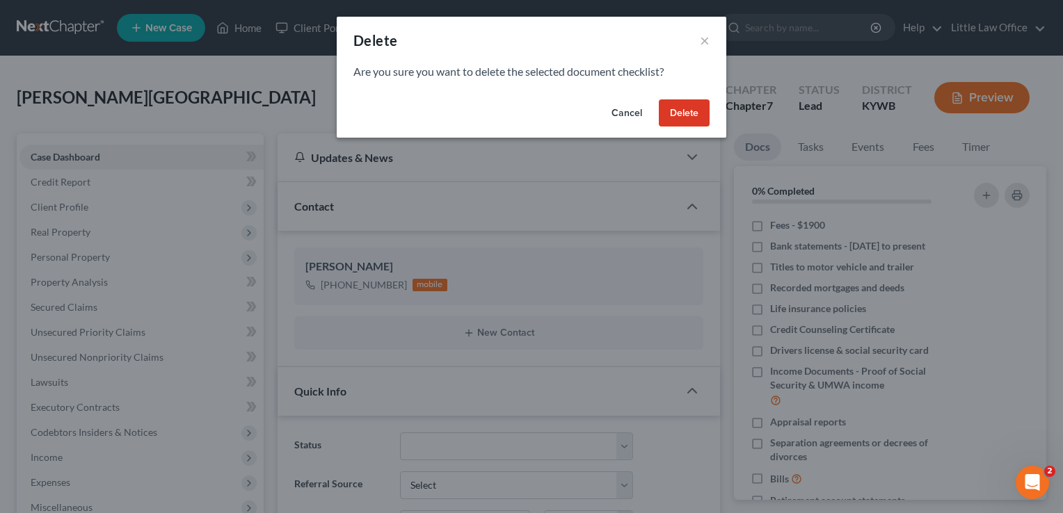
click at [690, 113] on button "Delete" at bounding box center [684, 113] width 51 height 28
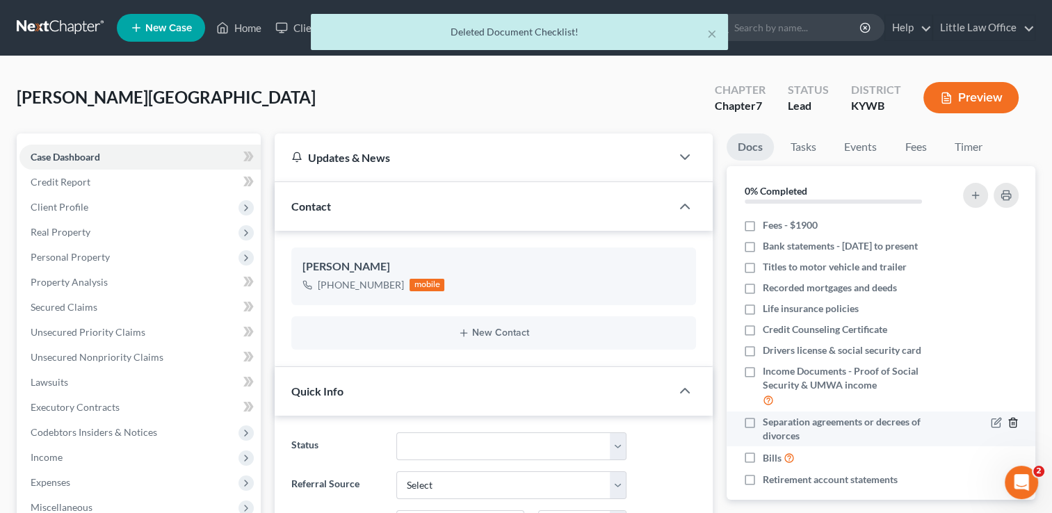
click at [1008, 423] on icon "button" at bounding box center [1013, 422] width 11 height 11
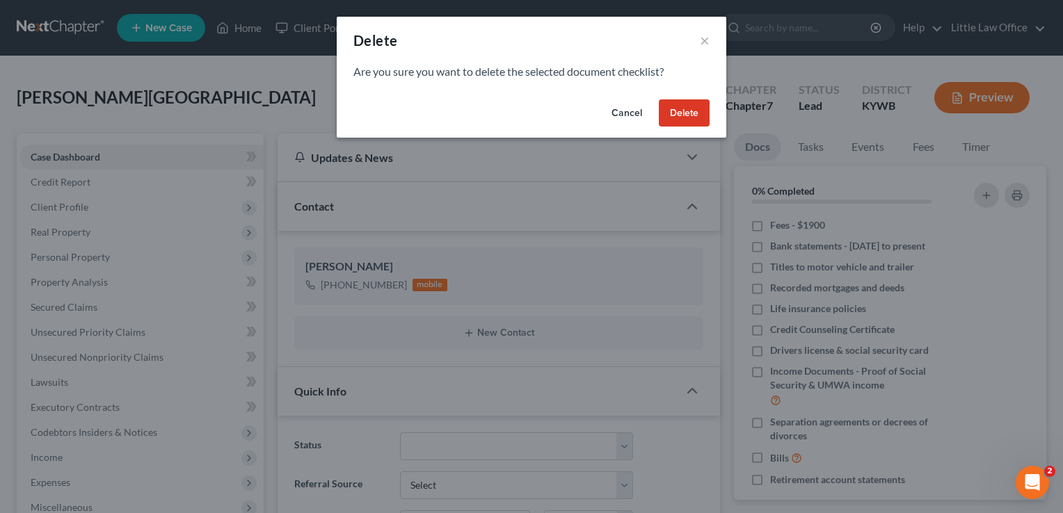
click at [689, 118] on button "Delete" at bounding box center [684, 113] width 51 height 28
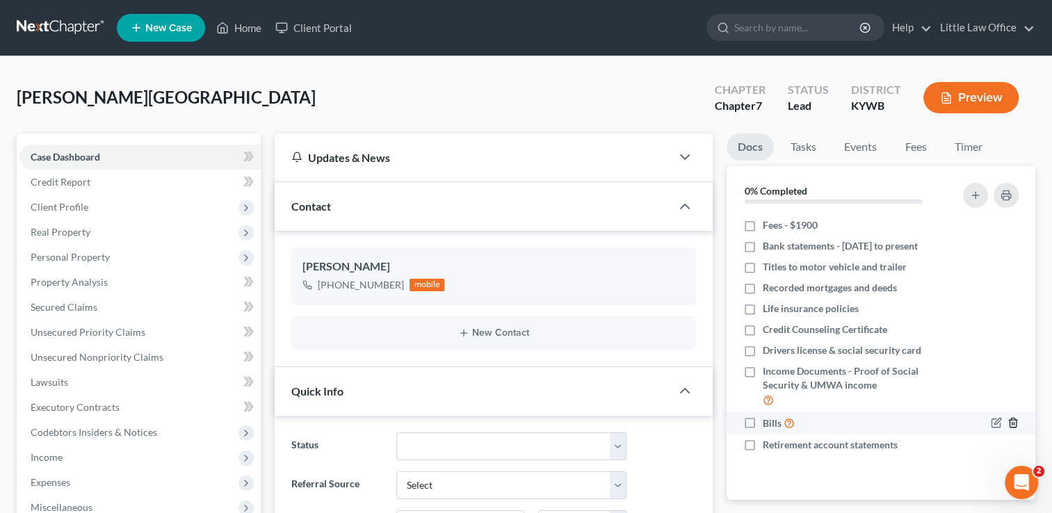
click at [1013, 421] on icon "button" at bounding box center [1013, 422] width 11 height 11
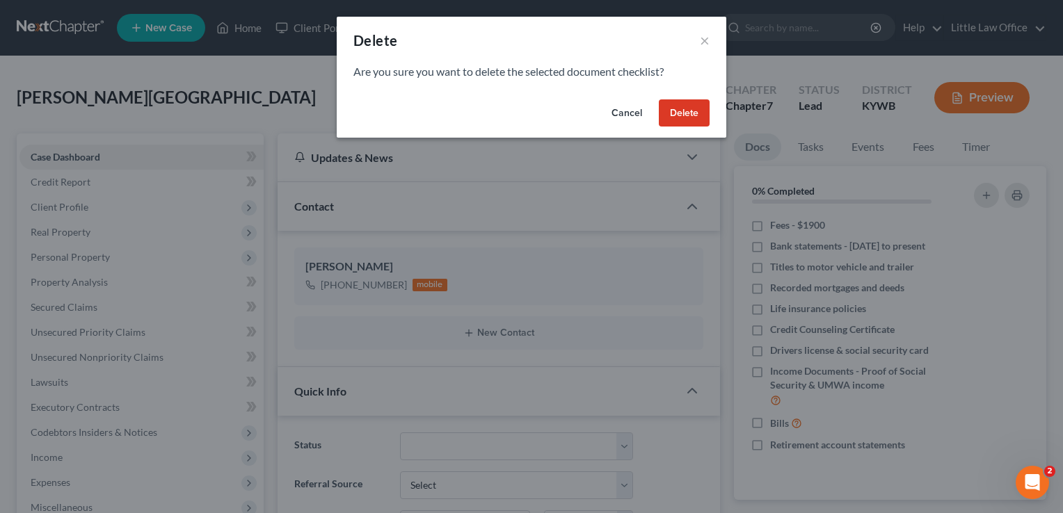
click at [684, 108] on button "Delete" at bounding box center [684, 113] width 51 height 28
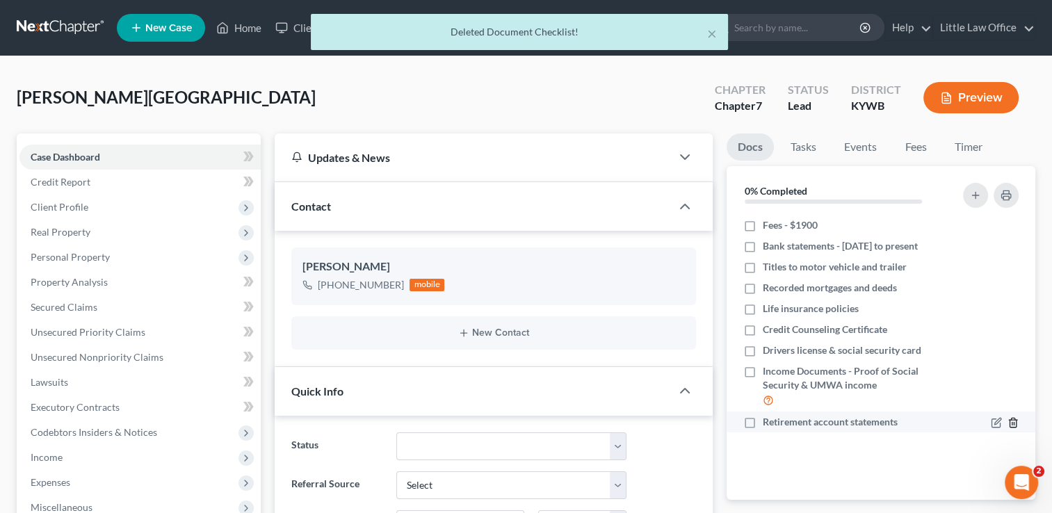
click at [1014, 424] on line "button" at bounding box center [1014, 424] width 0 height 3
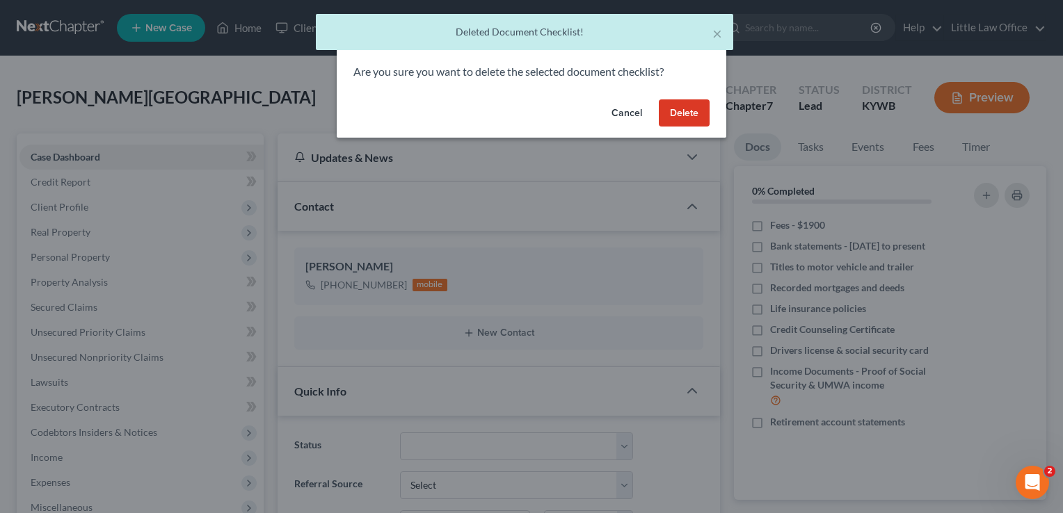
click at [687, 107] on button "Delete" at bounding box center [684, 113] width 51 height 28
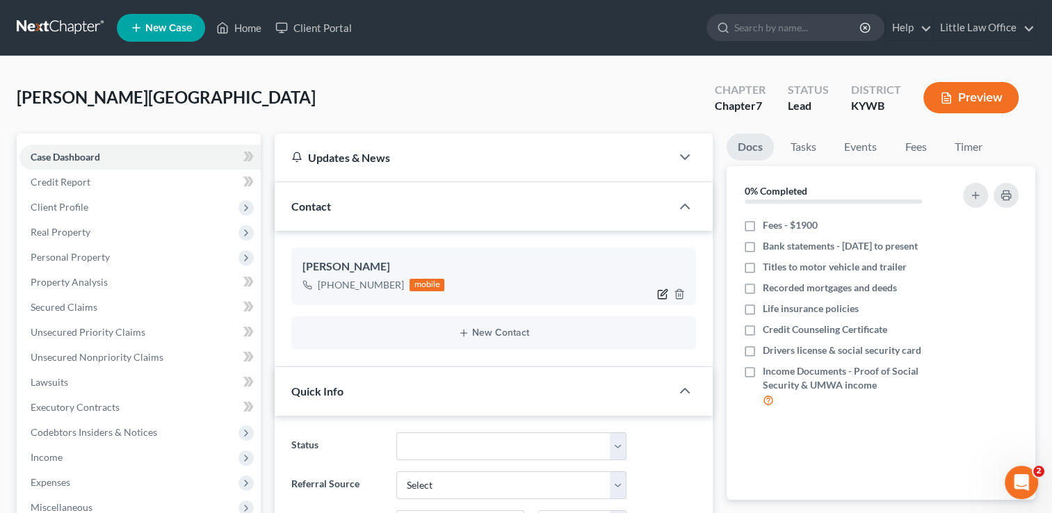
click at [658, 295] on icon "button" at bounding box center [662, 294] width 8 height 8
select select "0"
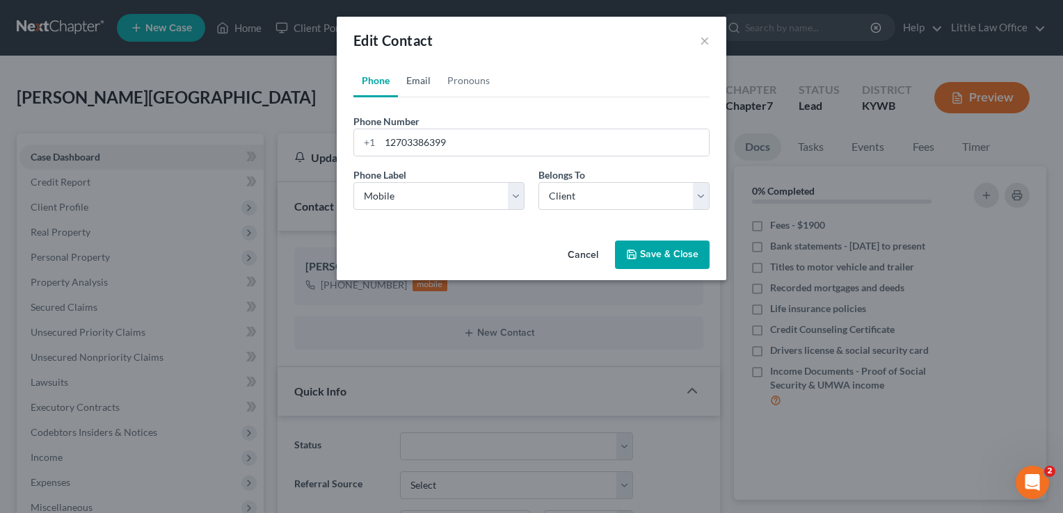
click at [409, 84] on link "Email" at bounding box center [418, 80] width 41 height 33
click at [392, 149] on input "email" at bounding box center [544, 142] width 329 height 26
type input "[EMAIL_ADDRESS][DOMAIN_NAME]"
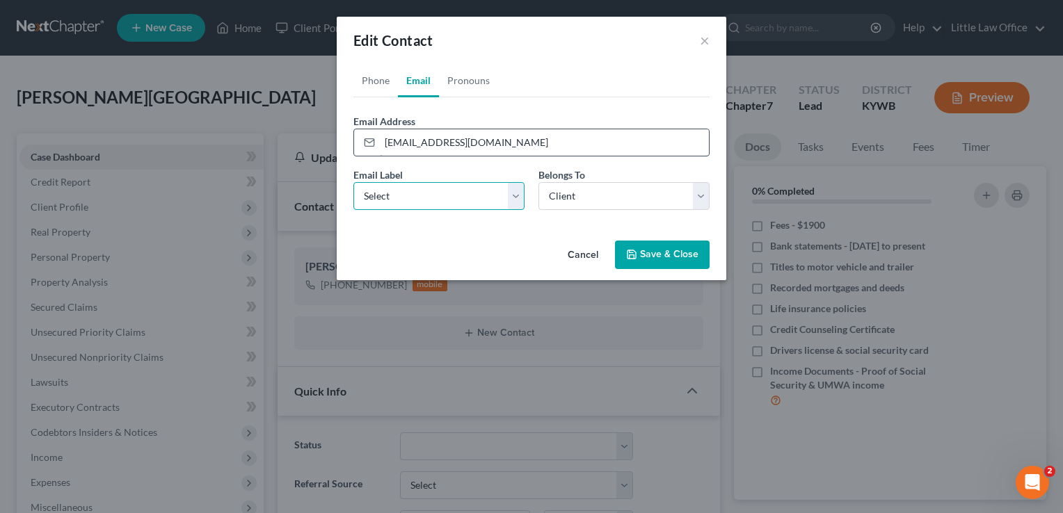
select select "0"
click at [668, 249] on button "Save & Close" at bounding box center [662, 255] width 95 height 29
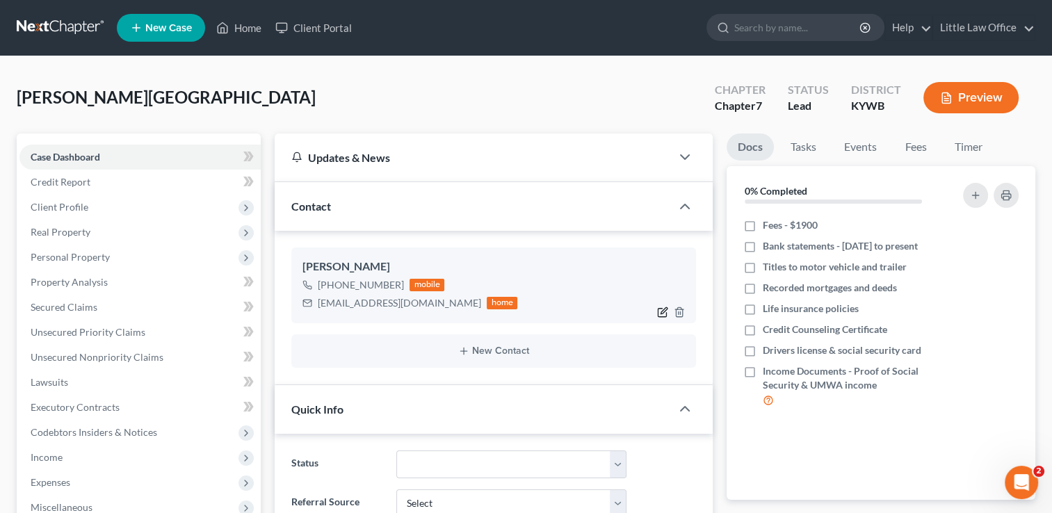
click at [667, 314] on icon "button" at bounding box center [662, 312] width 11 height 11
select select "0"
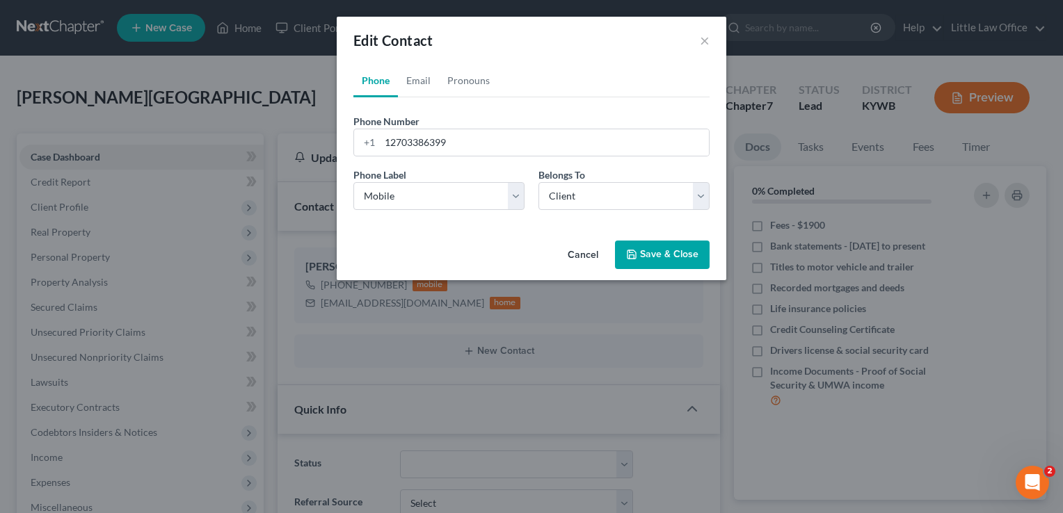
click at [666, 246] on button "Save & Close" at bounding box center [662, 255] width 95 height 29
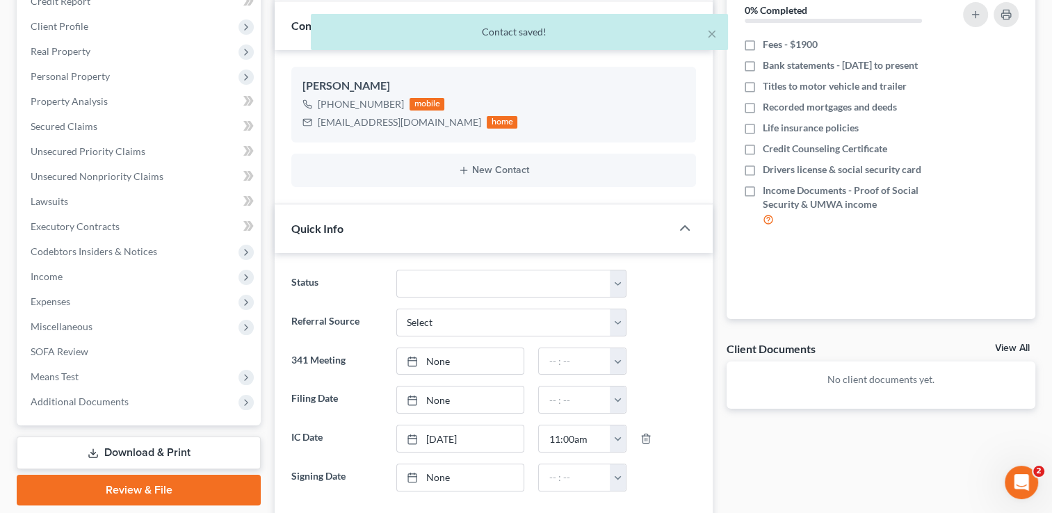
scroll to position [188, 0]
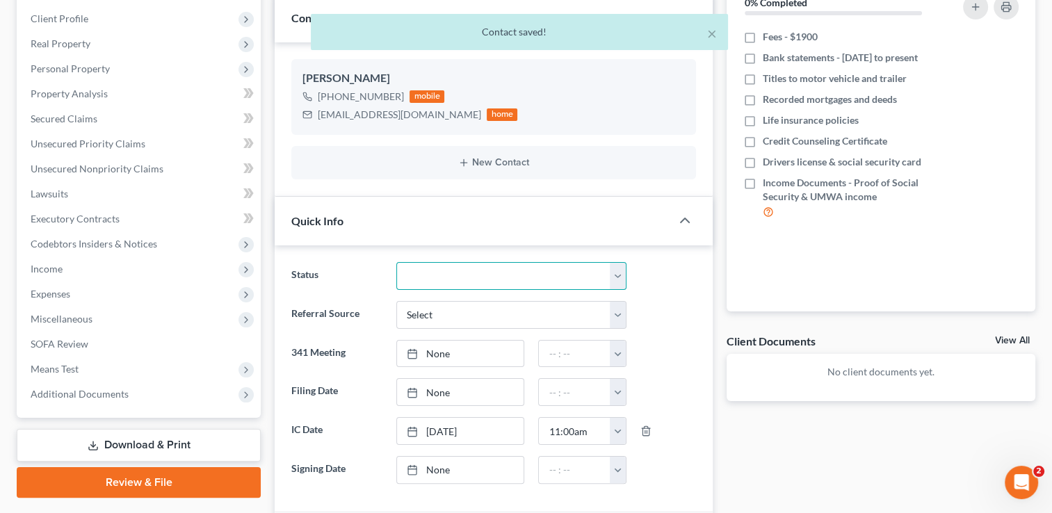
click at [615, 273] on select "Discharged Discharged & Reported Discharge Litigation Dismissal Notice Dismisse…" at bounding box center [511, 276] width 230 height 28
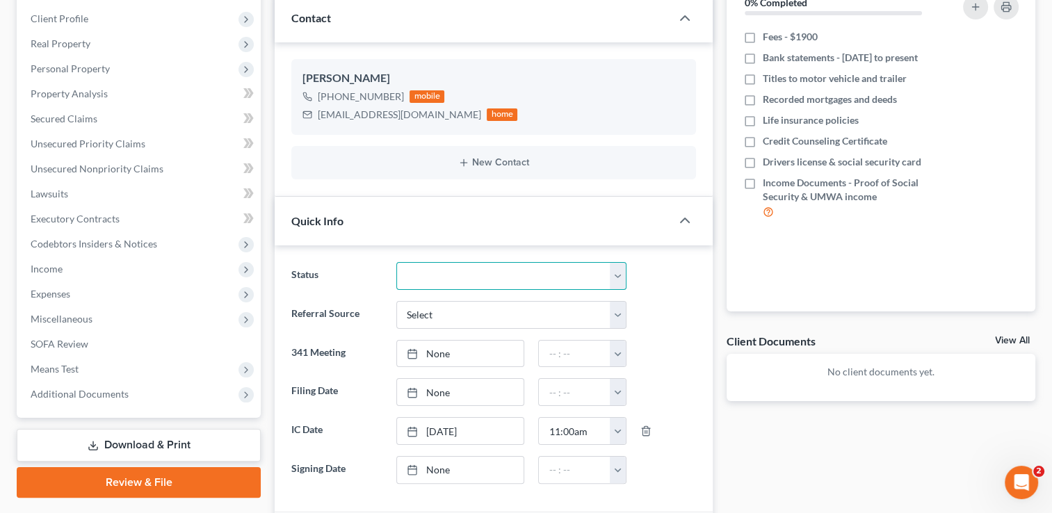
select select "9"
click at [396, 262] on select "Discharged Discharged & Reported Discharge Litigation Dismissal Notice Dismisse…" at bounding box center [511, 276] width 230 height 28
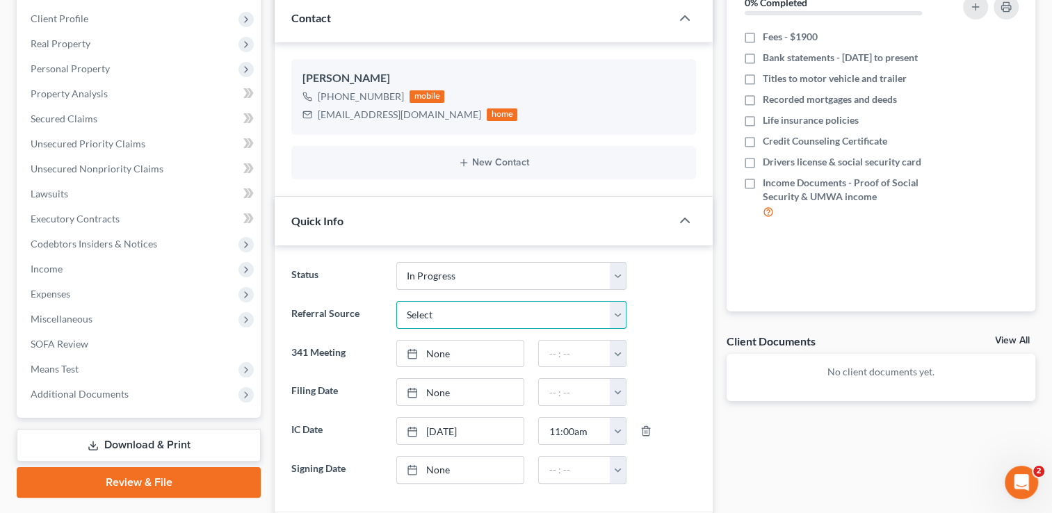
click at [426, 307] on select "Select Word Of Mouth Previous Clients Direct Mail Website Google Search Modern …" at bounding box center [511, 315] width 230 height 28
select select "0"
click at [396, 301] on select "Select Word Of Mouth Previous Clients Direct Mail Website Google Search Modern …" at bounding box center [511, 315] width 230 height 28
click at [453, 428] on link "[DATE]" at bounding box center [460, 431] width 127 height 26
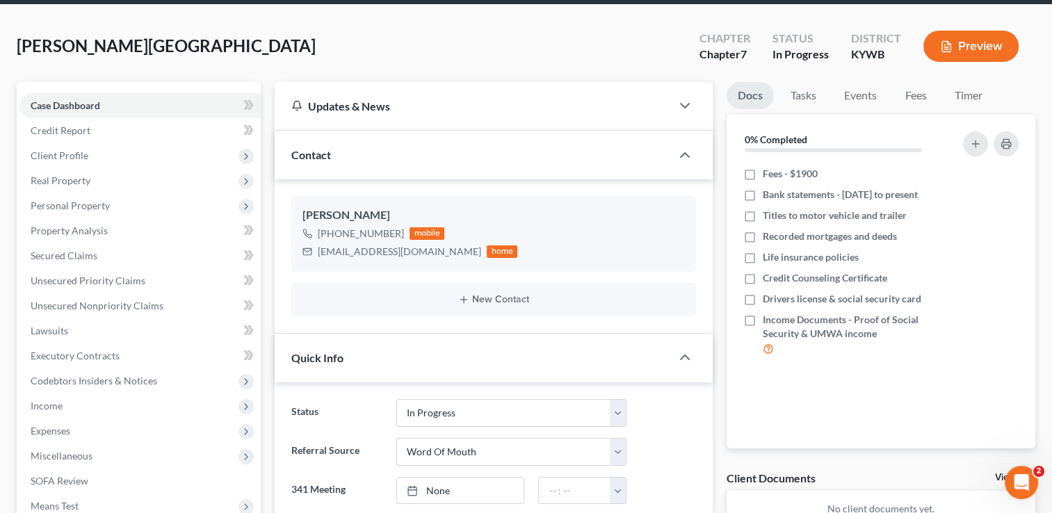
scroll to position [50, 0]
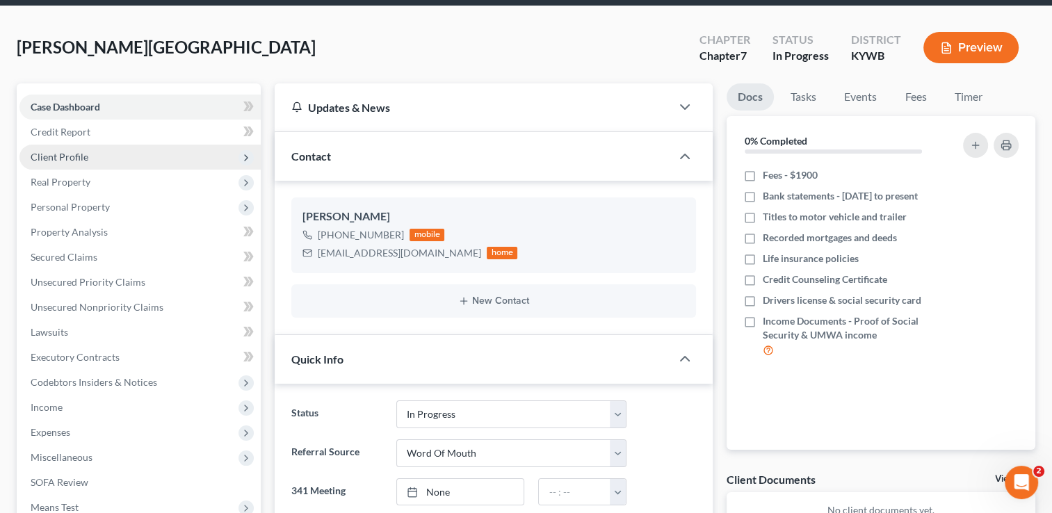
click at [78, 152] on span "Client Profile" at bounding box center [60, 157] width 58 height 12
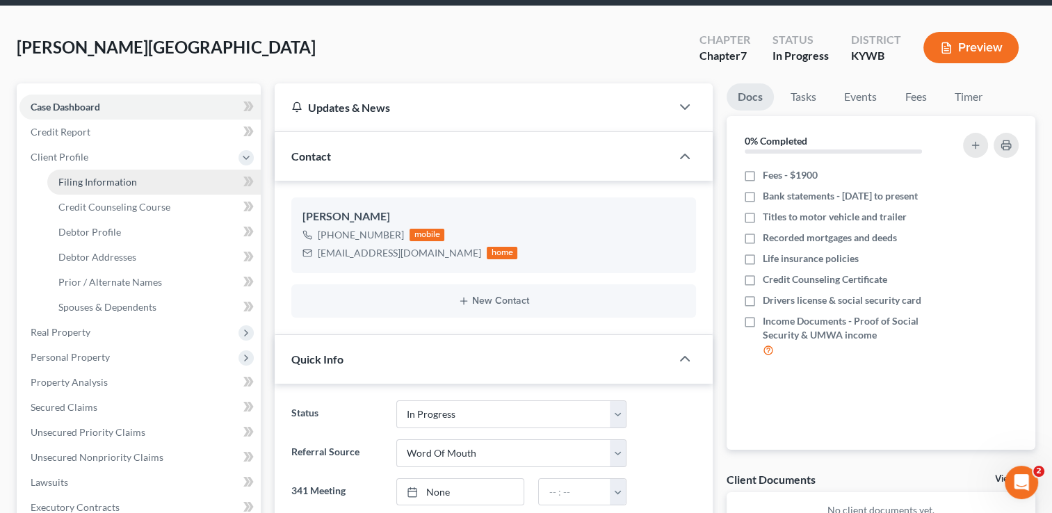
click at [98, 182] on span "Filing Information" at bounding box center [97, 182] width 79 height 12
select select "1"
select select "0"
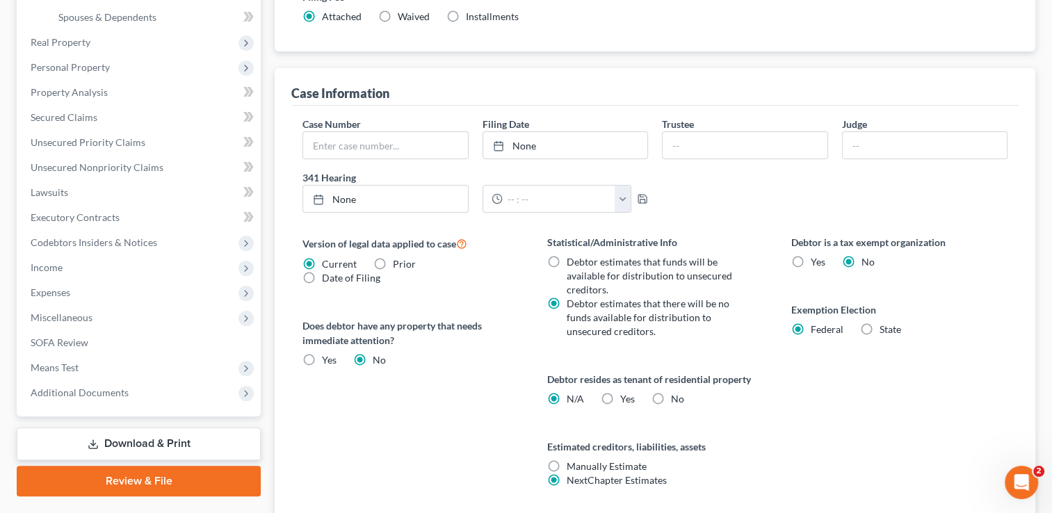
scroll to position [442, 0]
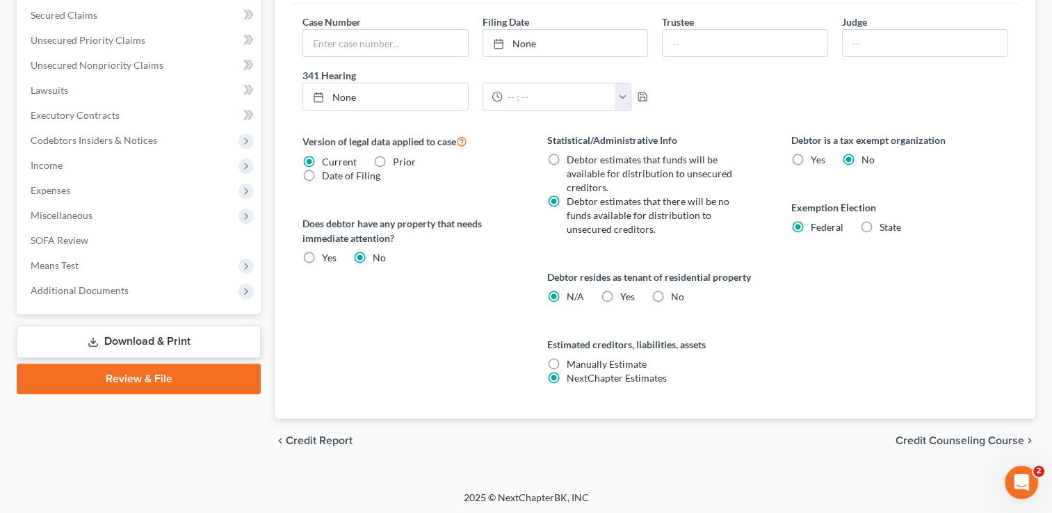
click at [950, 440] on span "Credit Counseling Course" at bounding box center [960, 440] width 129 height 11
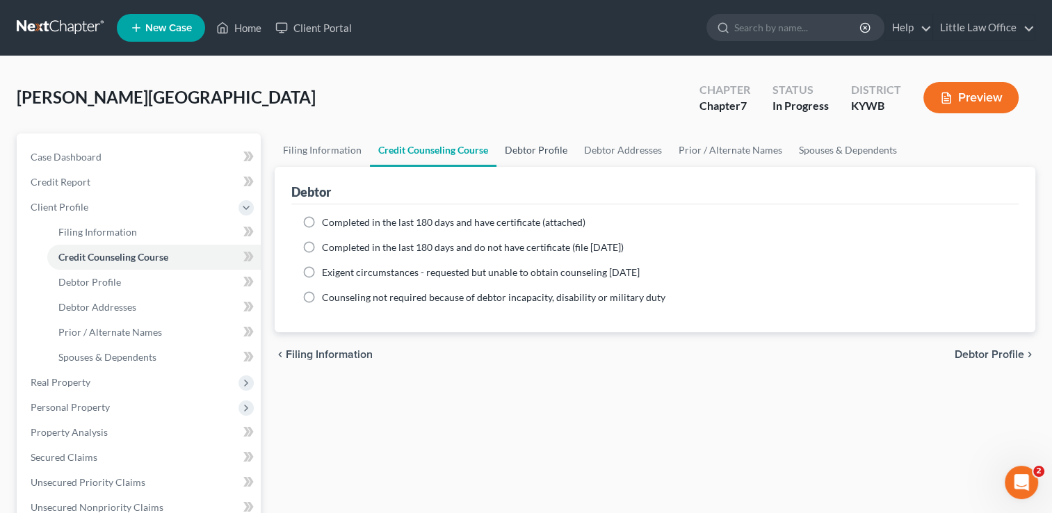
click at [542, 152] on link "Debtor Profile" at bounding box center [536, 150] width 79 height 33
select select "0"
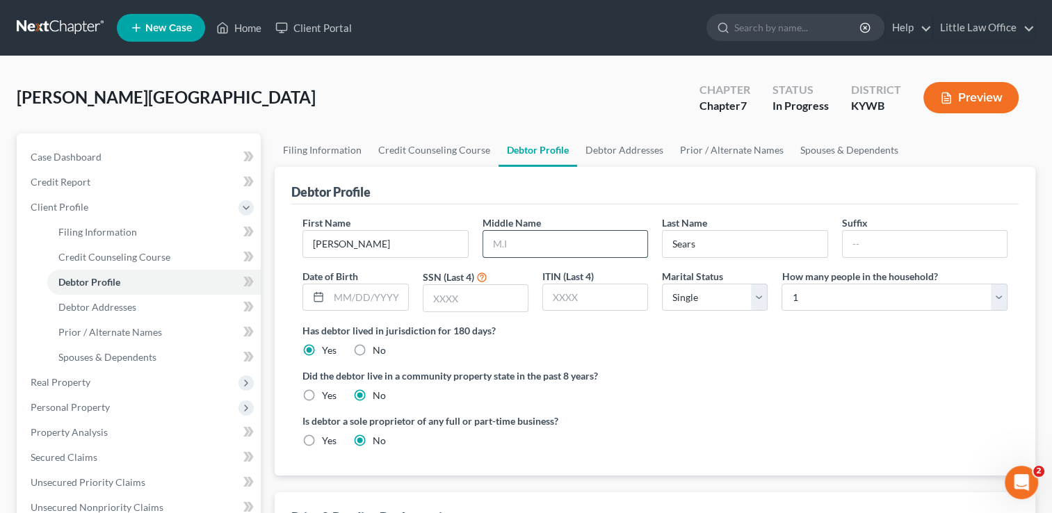
type input "a"
click at [538, 249] on input "text" at bounding box center [565, 244] width 164 height 26
type input "[PERSON_NAME]"
click at [380, 307] on input "text" at bounding box center [368, 297] width 79 height 26
type input "[DATE]"
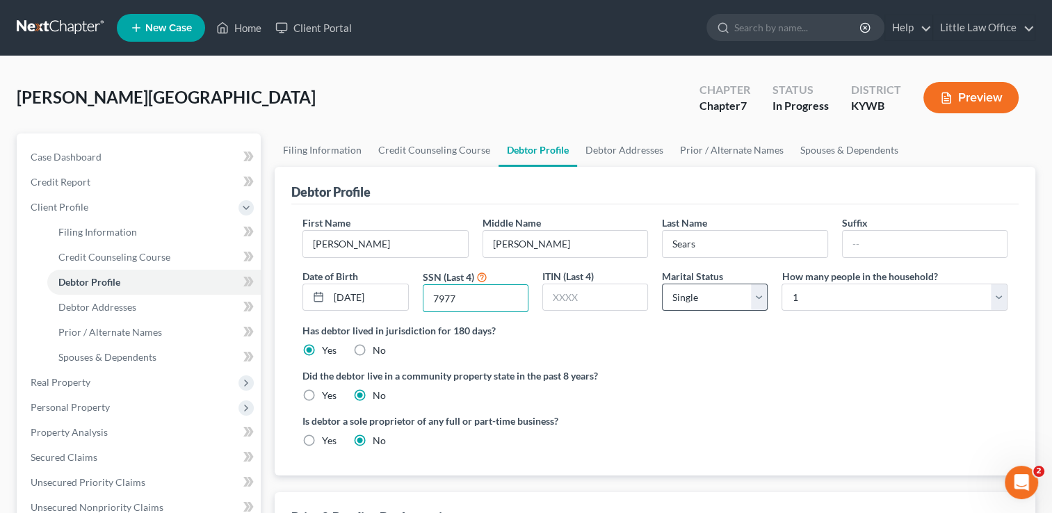
type input "7977"
click at [739, 293] on select "Select Single Married Separated Divorced Widowed" at bounding box center [715, 298] width 106 height 28
select select "4"
click at [662, 284] on select "Select Single Married Separated Divorced Widowed" at bounding box center [715, 298] width 106 height 28
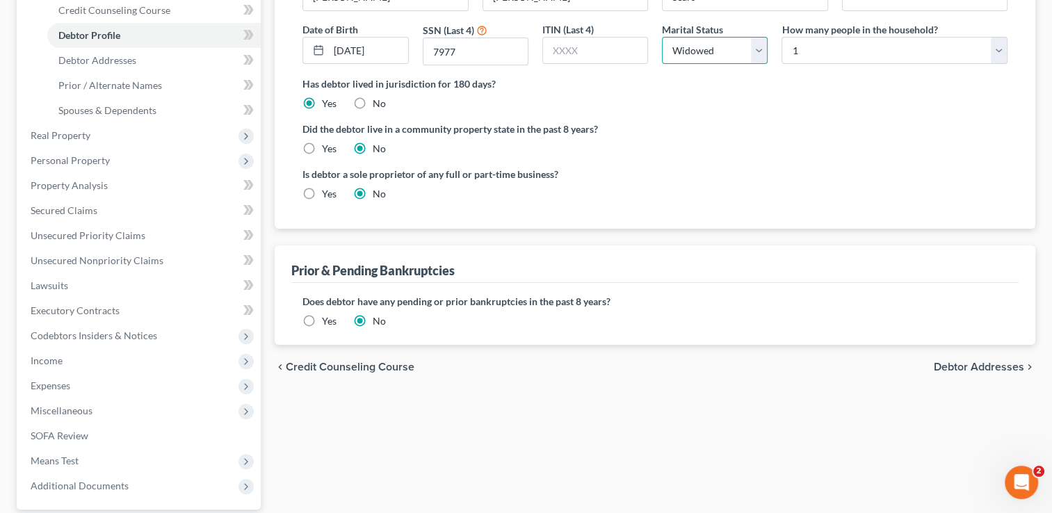
scroll to position [249, 0]
click at [975, 360] on span "Debtor Addresses" at bounding box center [979, 365] width 90 height 11
select select "0"
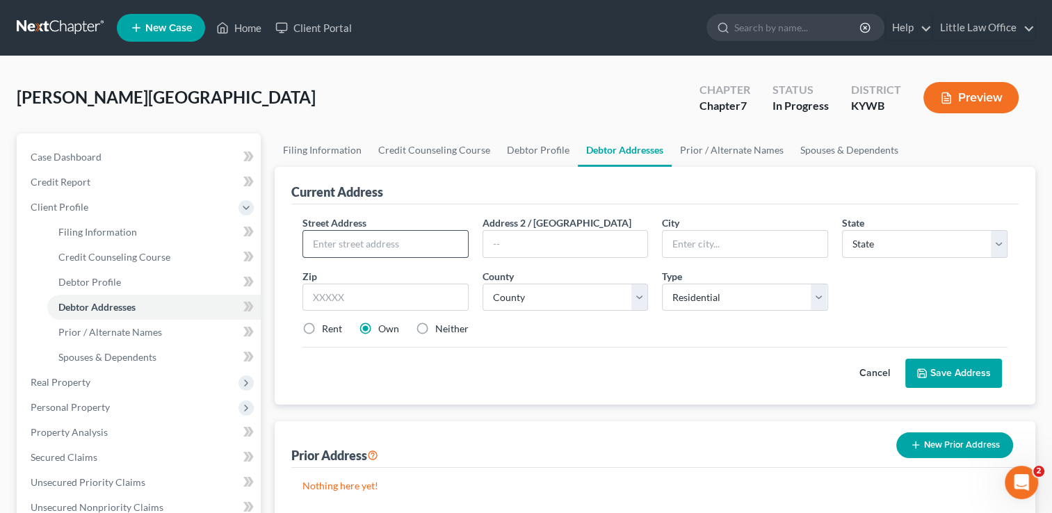
click at [358, 248] on input "text" at bounding box center [385, 244] width 164 height 26
type input "[STREET_ADDRESS]"
type input "42345"
type input "[GEOGRAPHIC_DATA]"
select select "18"
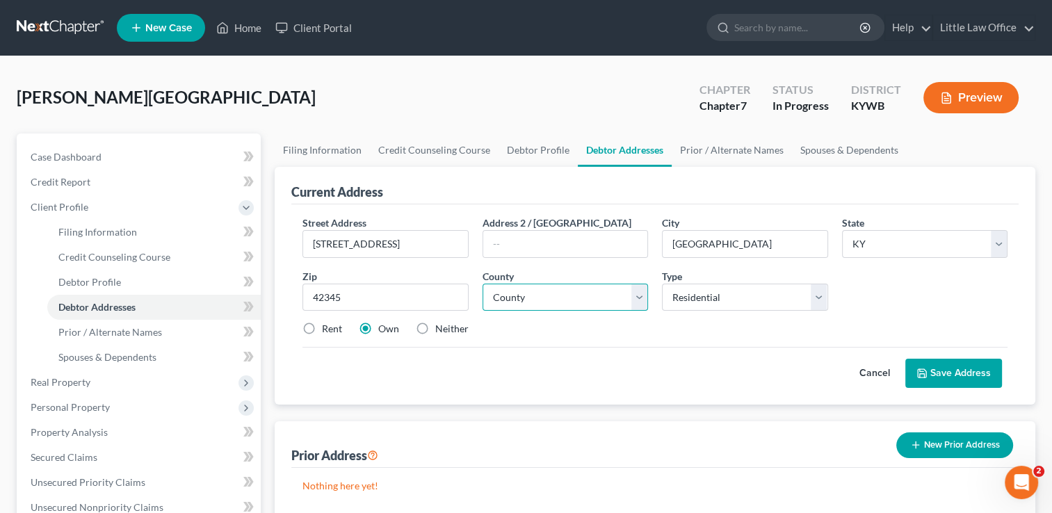
click at [641, 303] on select "County [GEOGRAPHIC_DATA] [GEOGRAPHIC_DATA] [GEOGRAPHIC_DATA] [GEOGRAPHIC_DATA] …" at bounding box center [566, 298] width 166 height 28
click at [483, 284] on select "County [GEOGRAPHIC_DATA] [GEOGRAPHIC_DATA] [GEOGRAPHIC_DATA] [GEOGRAPHIC_DATA] …" at bounding box center [566, 298] width 166 height 28
select select "88"
click at [322, 335] on label "Rent" at bounding box center [332, 329] width 20 height 14
click at [328, 331] on input "Rent" at bounding box center [332, 326] width 9 height 9
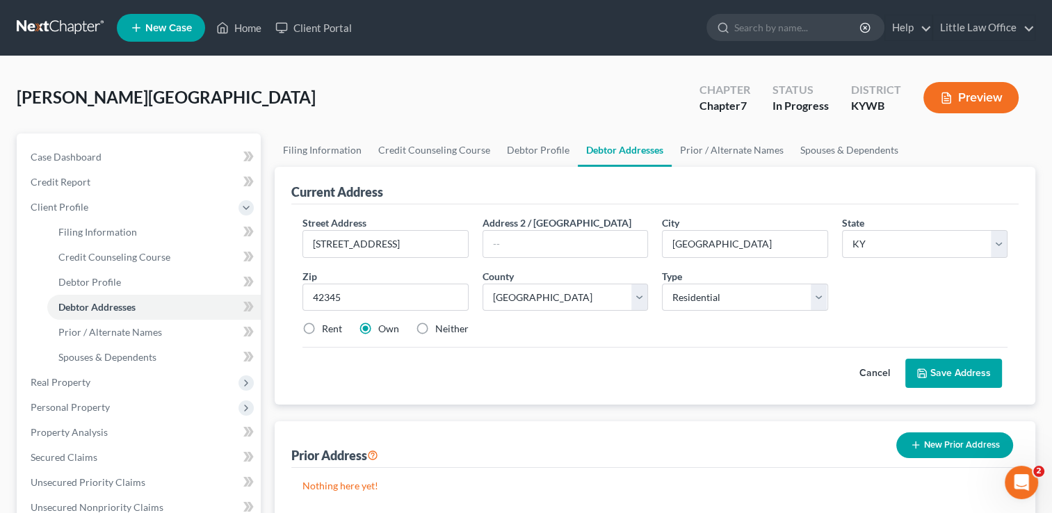
radio input "true"
click at [952, 372] on button "Save Address" at bounding box center [954, 373] width 97 height 29
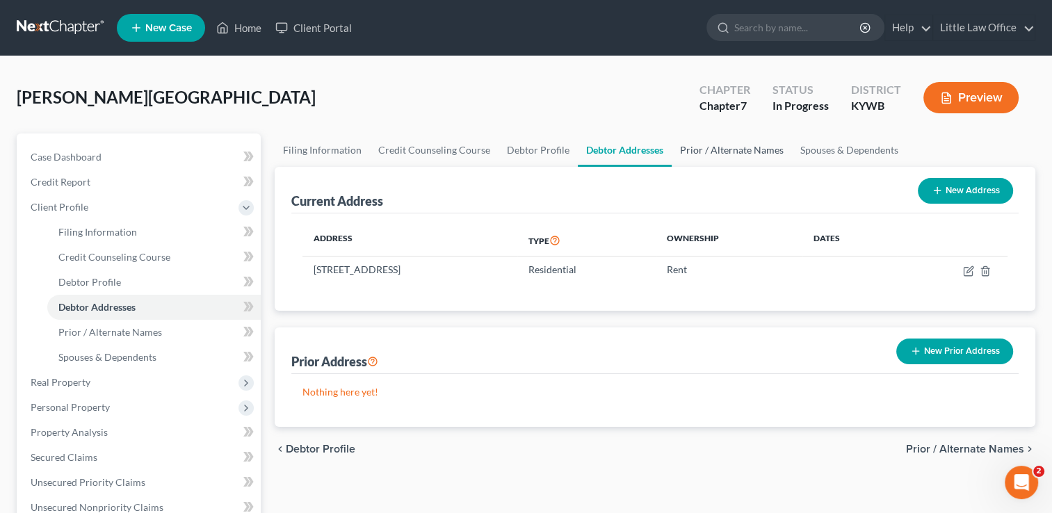
click at [737, 150] on link "Prior / Alternate Names" at bounding box center [732, 150] width 120 height 33
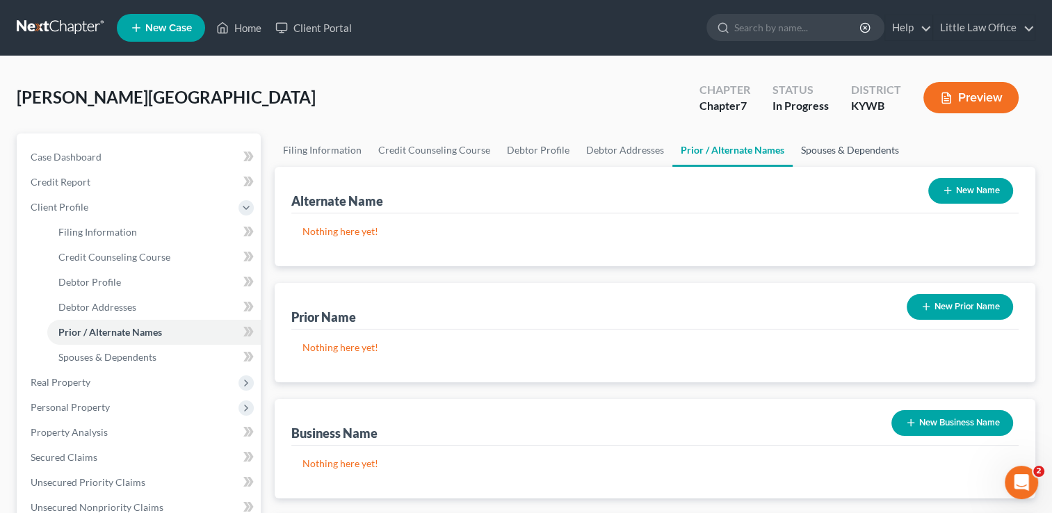
click at [849, 146] on link "Spouses & Dependents" at bounding box center [850, 150] width 115 height 33
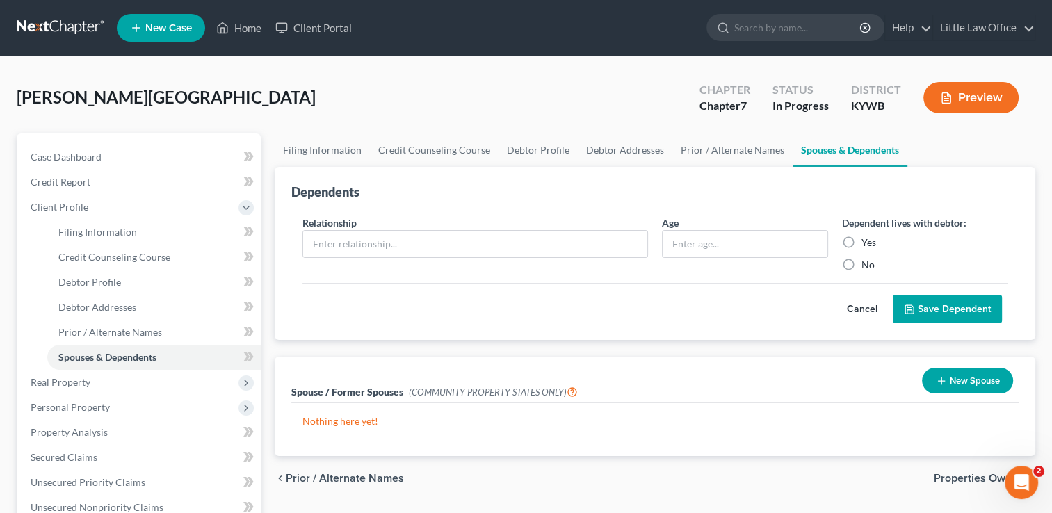
click at [977, 477] on span "Properties Owned" at bounding box center [979, 478] width 90 height 11
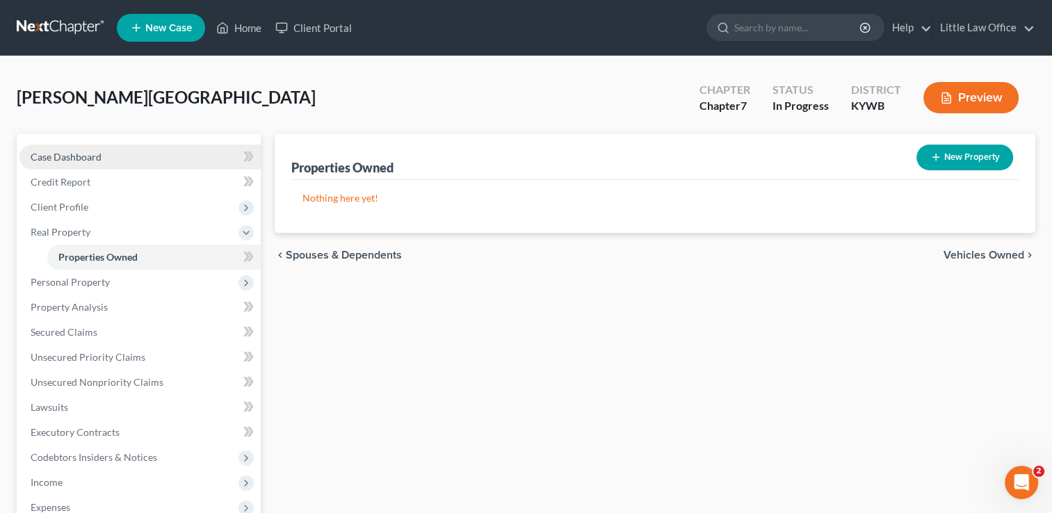
click at [91, 152] on span "Case Dashboard" at bounding box center [66, 157] width 71 height 12
select select "0"
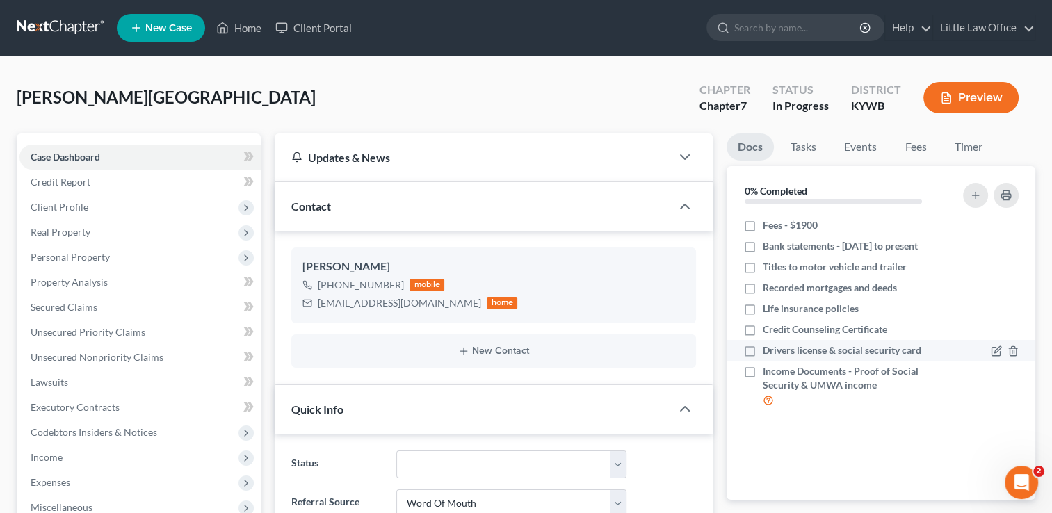
click at [763, 349] on label "Drivers license & social security card" at bounding box center [842, 351] width 159 height 14
click at [769, 349] on input "Drivers license & social security card" at bounding box center [773, 348] width 9 height 9
checkbox input "true"
click at [995, 353] on icon "button" at bounding box center [998, 350] width 6 height 6
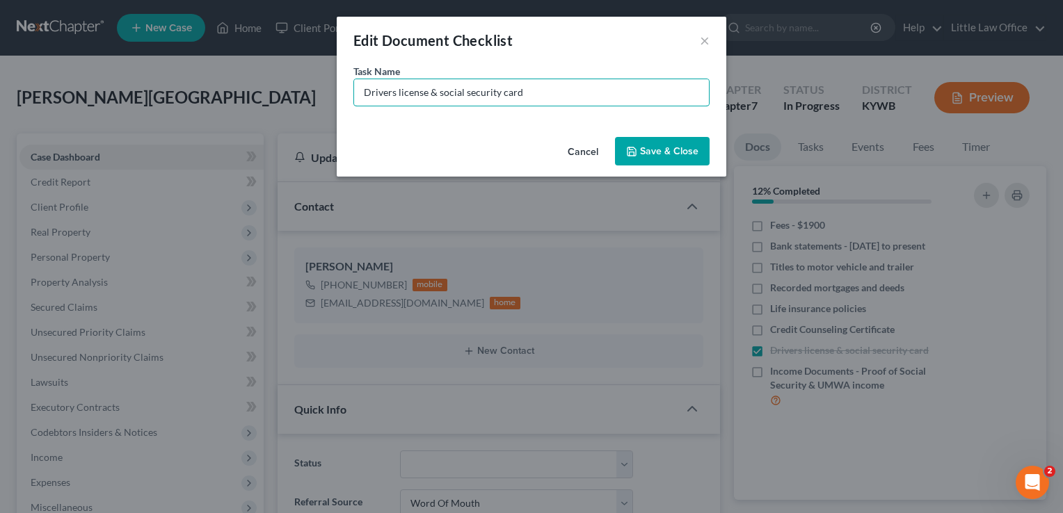
drag, startPoint x: 437, startPoint y: 91, endPoint x: 303, endPoint y: 68, distance: 136.2
click at [303, 68] on div "Edit Document Checklist × Task Name * Drivers license & social security card Ca…" at bounding box center [531, 256] width 1063 height 513
type input "social security card"
click at [665, 157] on button "Save & Close" at bounding box center [662, 151] width 95 height 29
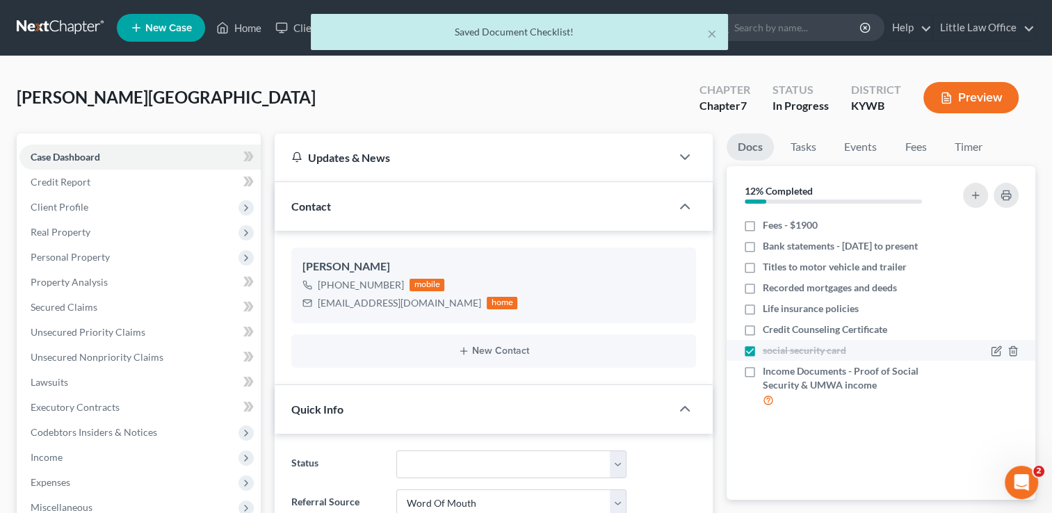
click at [763, 353] on label "social security card" at bounding box center [804, 351] width 83 height 14
click at [769, 353] on input "social security card" at bounding box center [773, 348] width 9 height 9
checkbox input "false"
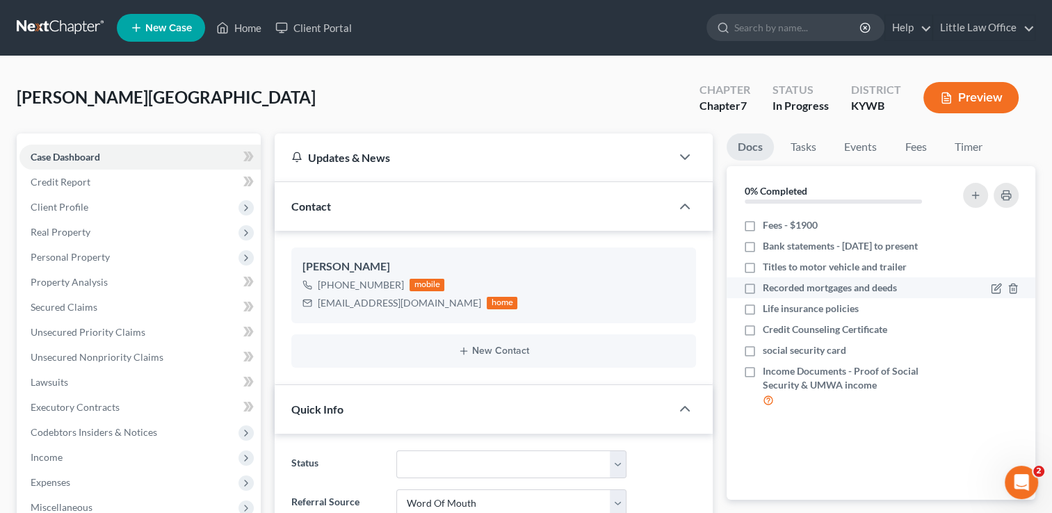
click at [763, 287] on label "Recorded mortgages and deeds" at bounding box center [830, 288] width 134 height 14
click at [769, 287] on input "Recorded mortgages and deeds" at bounding box center [773, 285] width 9 height 9
checkbox input "true"
